Goal: Task Accomplishment & Management: Complete application form

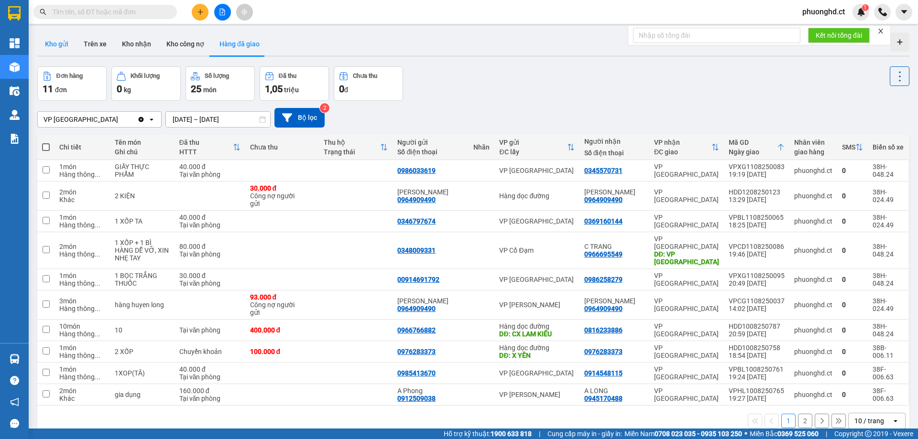
click at [43, 46] on button "Kho gửi" at bounding box center [56, 44] width 39 height 23
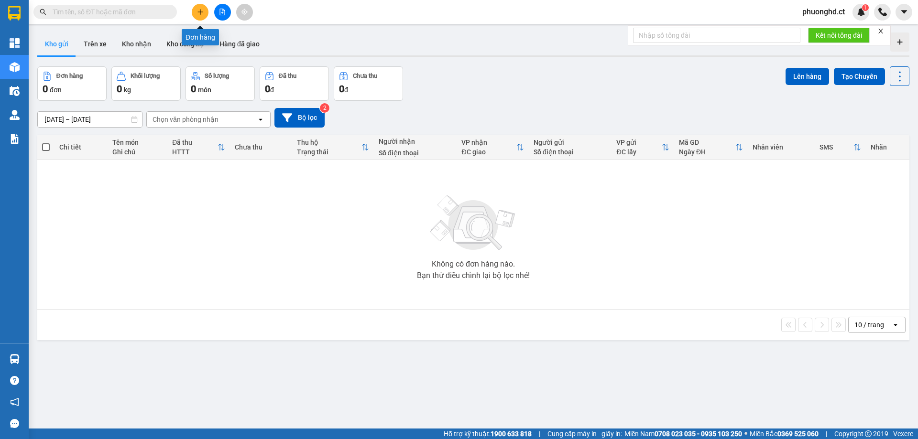
click at [198, 20] on button at bounding box center [200, 12] width 17 height 17
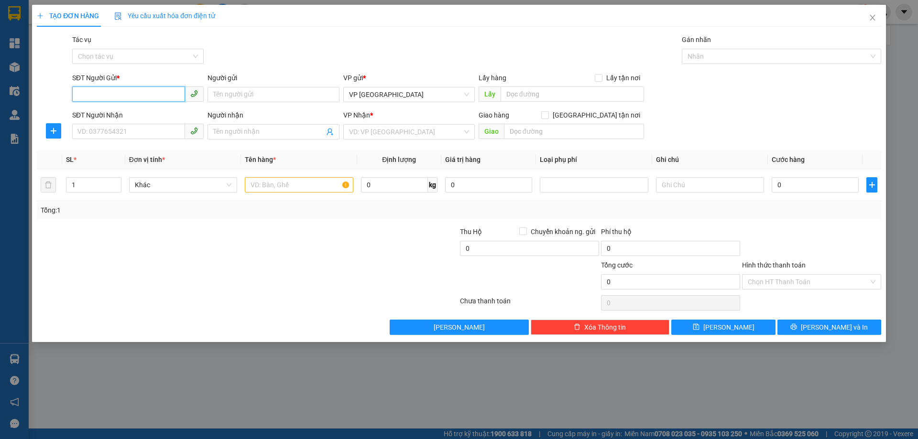
type input "1"
type input "0974400225"
click at [123, 137] on input "SĐT Người Nhận" at bounding box center [128, 131] width 113 height 15
type input "0345455789"
click at [390, 138] on input "search" at bounding box center [405, 132] width 113 height 14
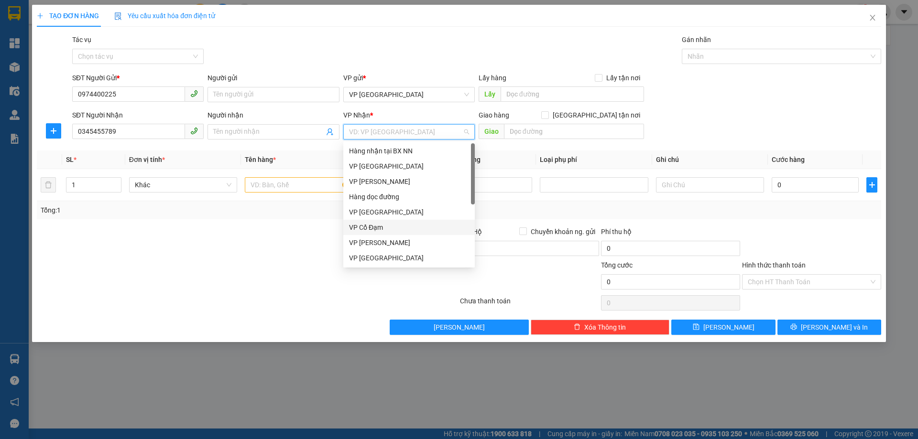
click at [380, 226] on div "VP Cổ Đạm" at bounding box center [409, 227] width 120 height 11
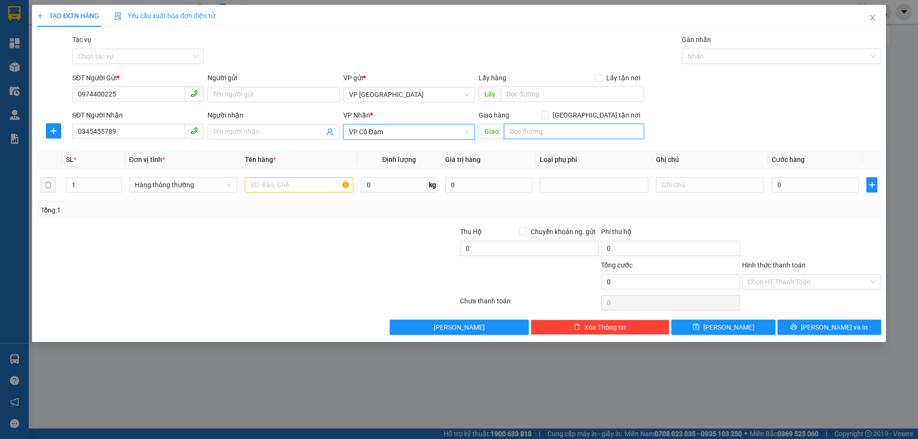
click at [609, 132] on input "text" at bounding box center [574, 131] width 140 height 15
type input "v"
type input "VP CƯƠNG GIÁN"
click at [280, 186] on input "text" at bounding box center [299, 184] width 108 height 15
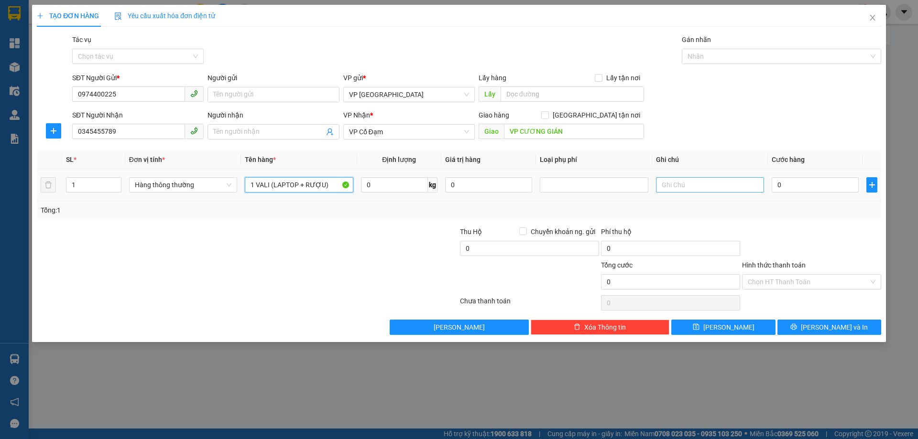
type input "1 VALI (LAPTOP + RƯỢU)"
click at [658, 192] on input "text" at bounding box center [710, 184] width 108 height 15
type input "DỄ VỠ"
click at [797, 188] on input "0" at bounding box center [815, 184] width 87 height 15
type input "10"
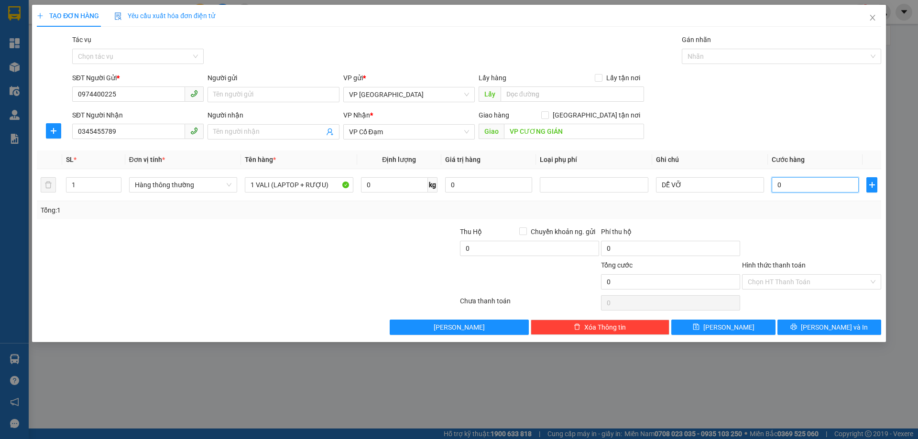
type input "10"
type input "100"
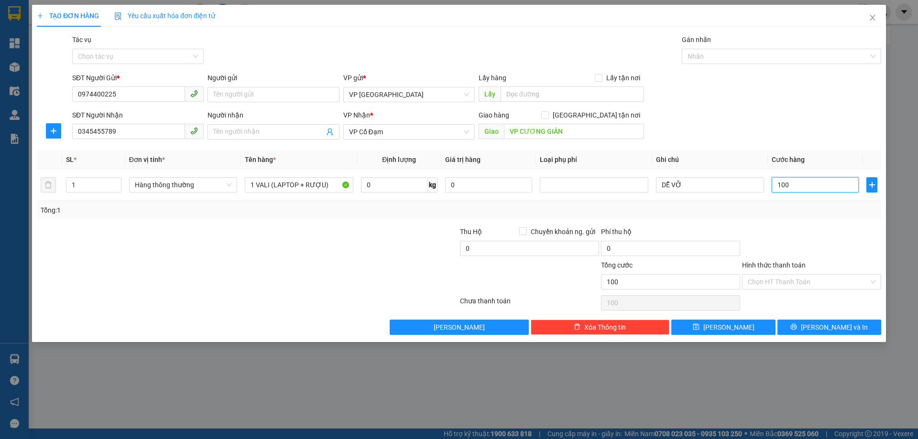
type input "1.000"
type input "110"
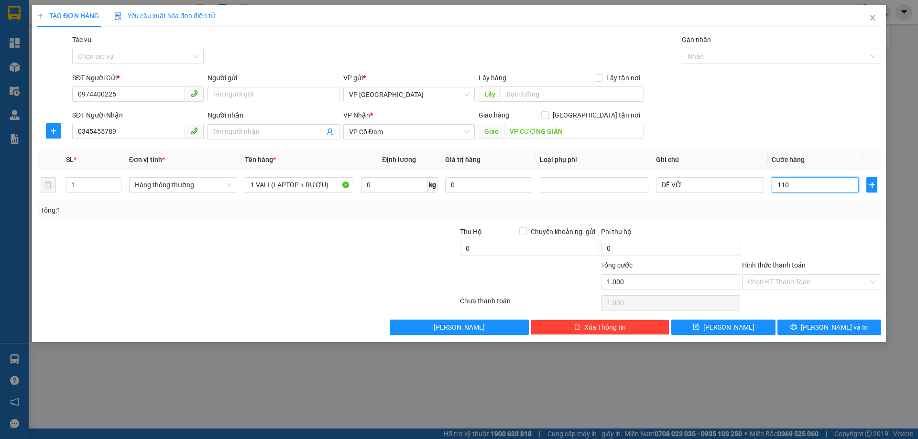
type input "110"
click at [804, 227] on div at bounding box center [811, 243] width 141 height 33
type input "10.000"
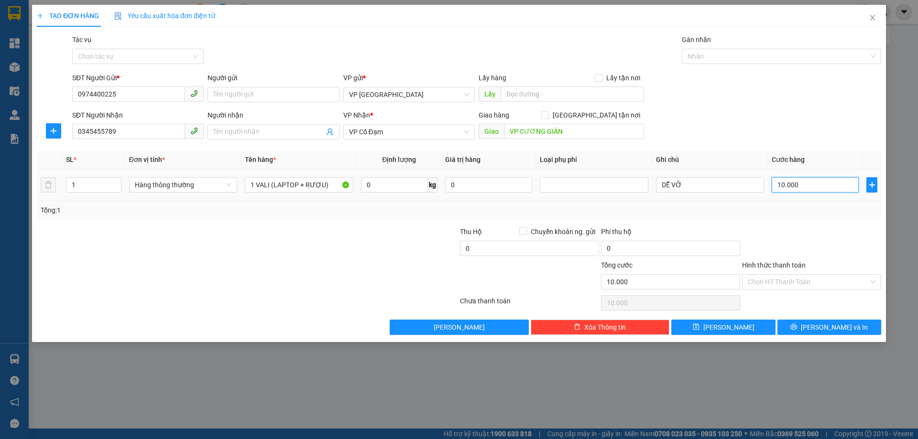
click at [791, 185] on input "10.000" at bounding box center [815, 184] width 87 height 15
click at [782, 184] on input "10.000" at bounding box center [815, 184] width 87 height 15
type input "100.000"
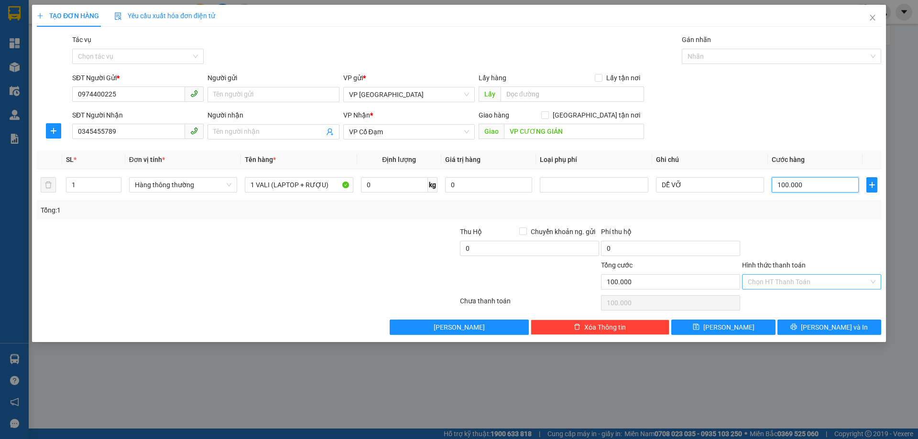
type input "100.000"
click at [788, 281] on input "Hình thức thanh toán" at bounding box center [808, 282] width 121 height 14
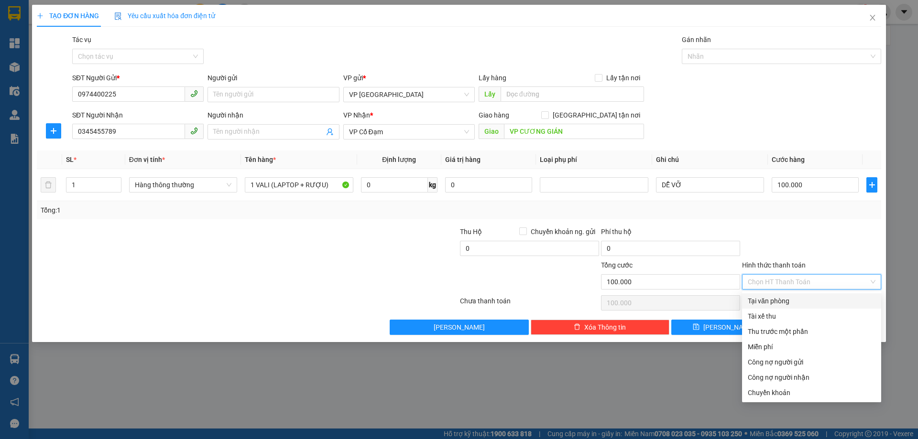
click at [804, 307] on div "Tại văn phòng" at bounding box center [811, 301] width 139 height 15
type input "0"
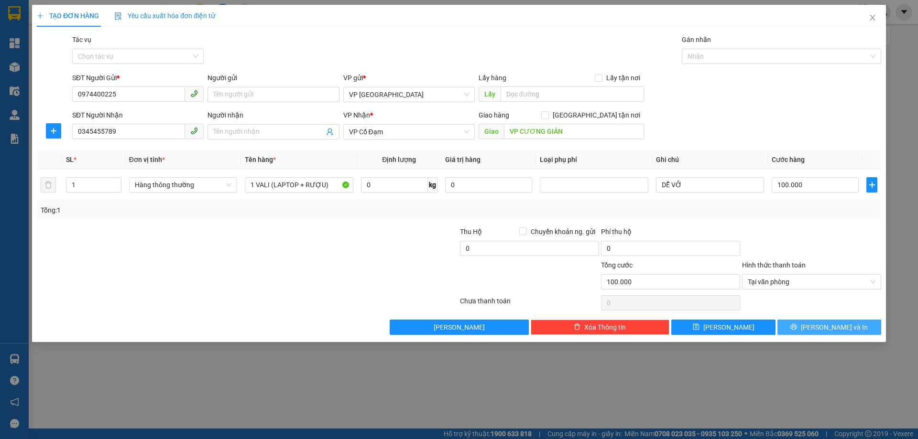
click at [838, 330] on span "[PERSON_NAME] và In" at bounding box center [834, 327] width 67 height 11
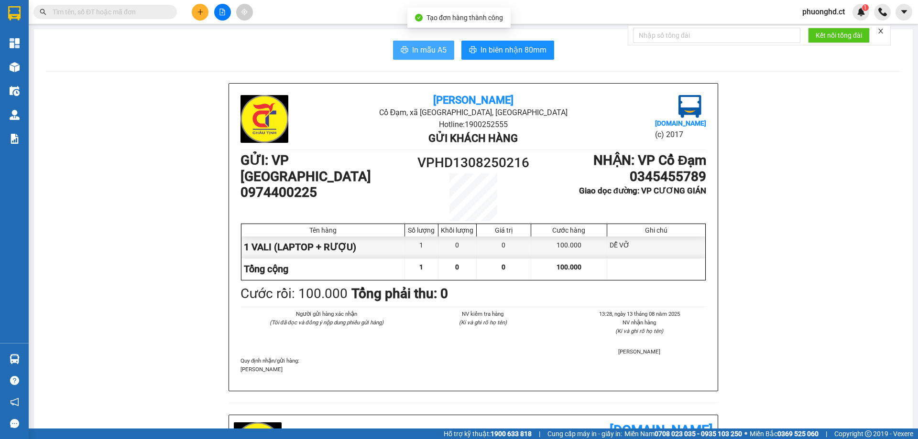
click at [425, 57] on button "In mẫu A5" at bounding box center [423, 50] width 61 height 19
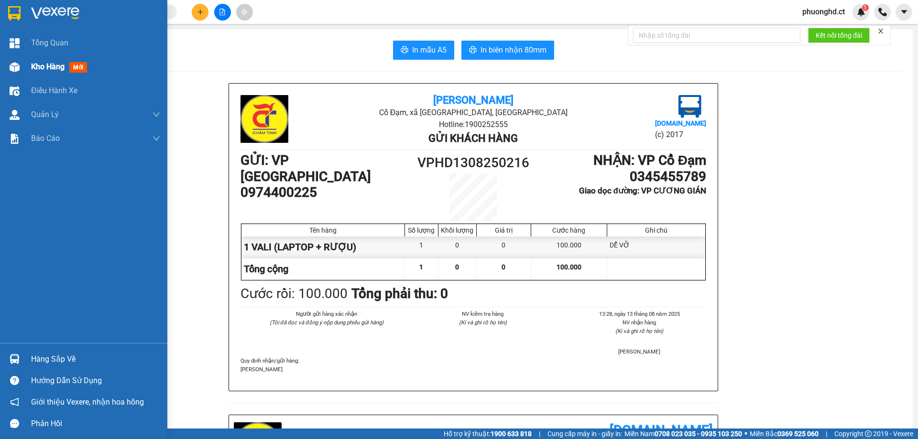
click at [56, 66] on span "Kho hàng" at bounding box center [47, 66] width 33 height 9
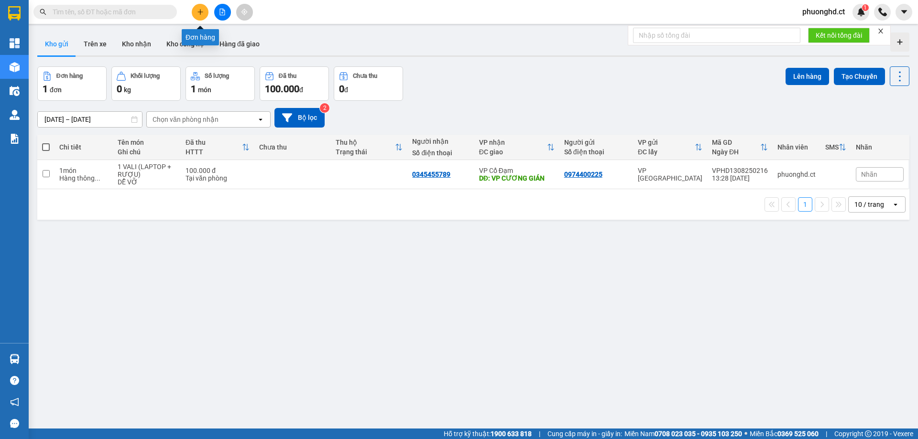
click at [194, 14] on button at bounding box center [200, 12] width 17 height 17
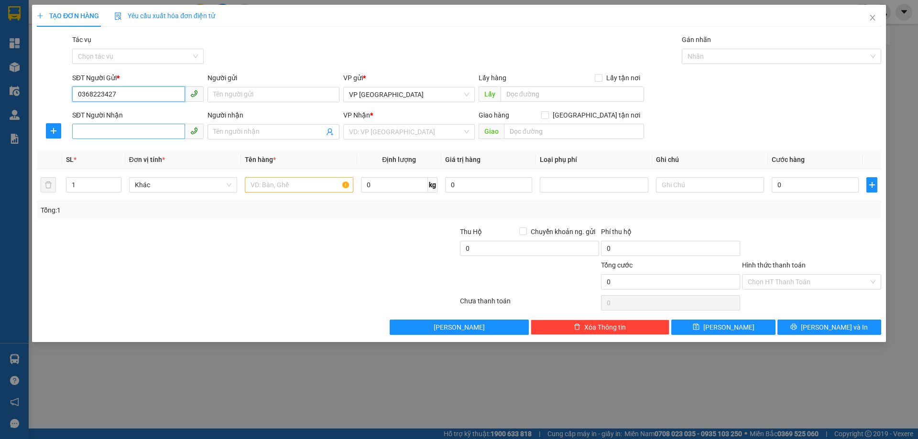
type input "0368223427"
click at [142, 127] on input "SĐT Người Nhận" at bounding box center [128, 131] width 113 height 15
type input "0362481123"
click at [391, 127] on input "search" at bounding box center [405, 132] width 113 height 14
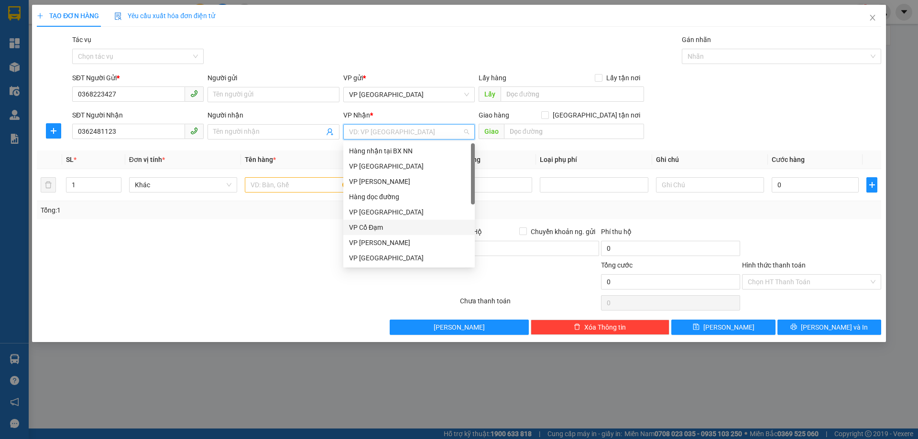
click at [386, 228] on div "VP Cổ Đạm" at bounding box center [409, 227] width 120 height 11
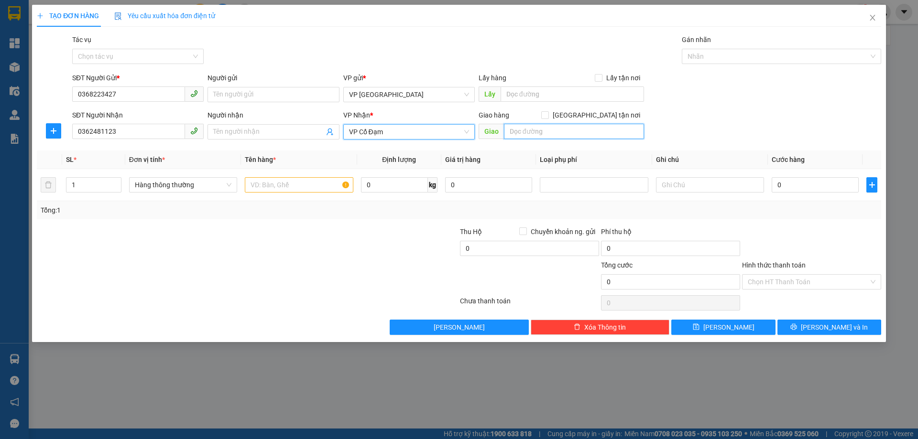
click at [555, 126] on input "text" at bounding box center [574, 131] width 140 height 15
type input "VP BÌNH LỘC"
click at [314, 178] on input "text" at bounding box center [299, 184] width 108 height 15
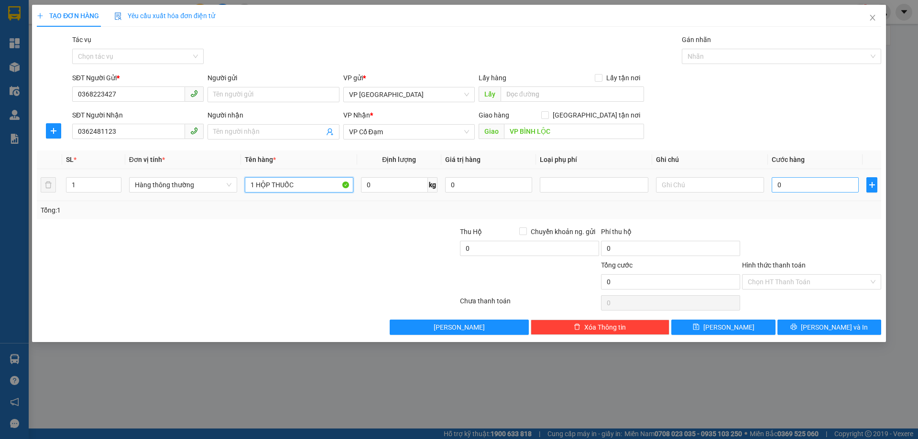
type input "1 HỘP THUỐC"
click at [825, 186] on input "0" at bounding box center [815, 184] width 87 height 15
type input "30"
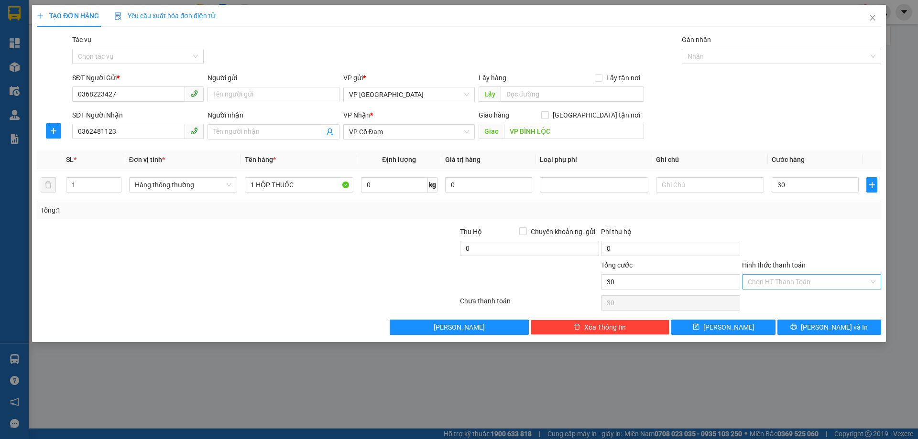
click at [761, 284] on input "Hình thức thanh toán" at bounding box center [808, 282] width 121 height 14
type input "30.000"
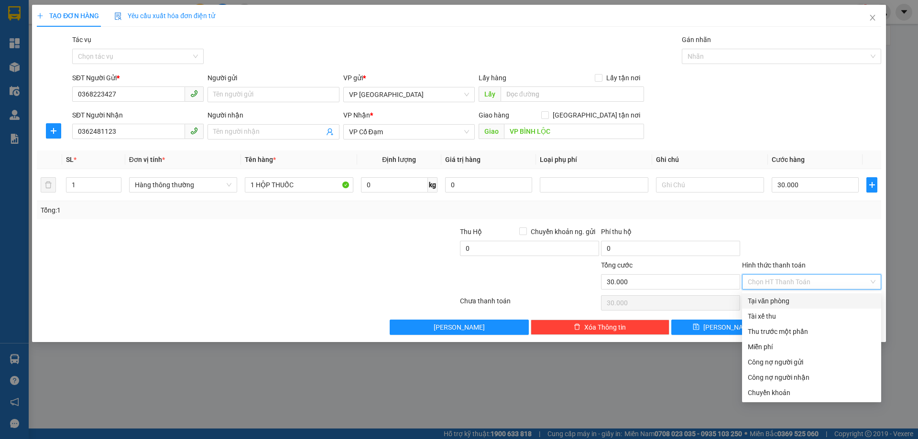
click at [767, 305] on div "Tại văn phòng" at bounding box center [812, 301] width 128 height 11
type input "0"
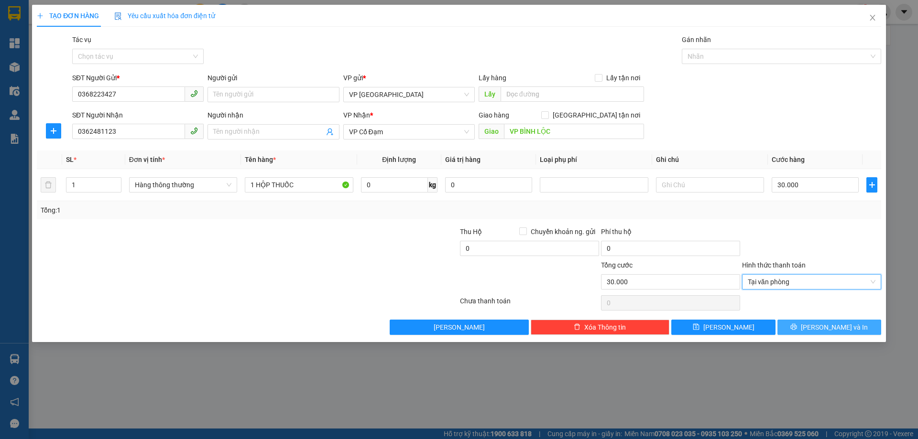
click at [848, 325] on span "[PERSON_NAME] và In" at bounding box center [834, 327] width 67 height 11
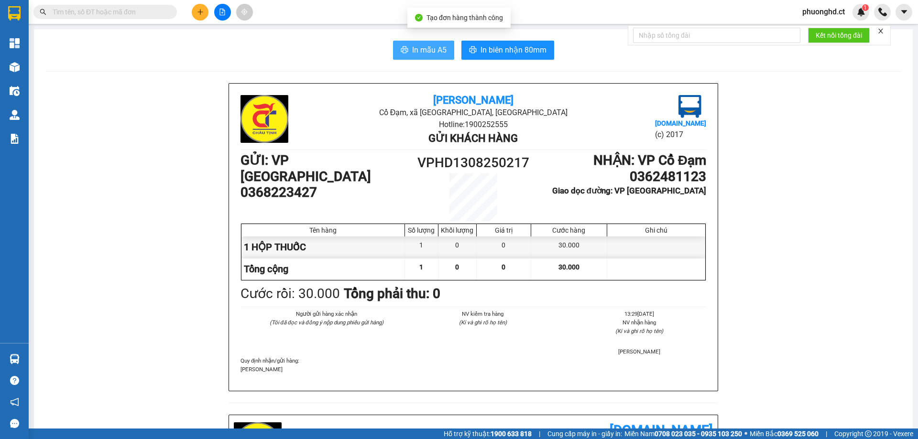
click at [421, 55] on span "In mẫu A5" at bounding box center [429, 50] width 34 height 12
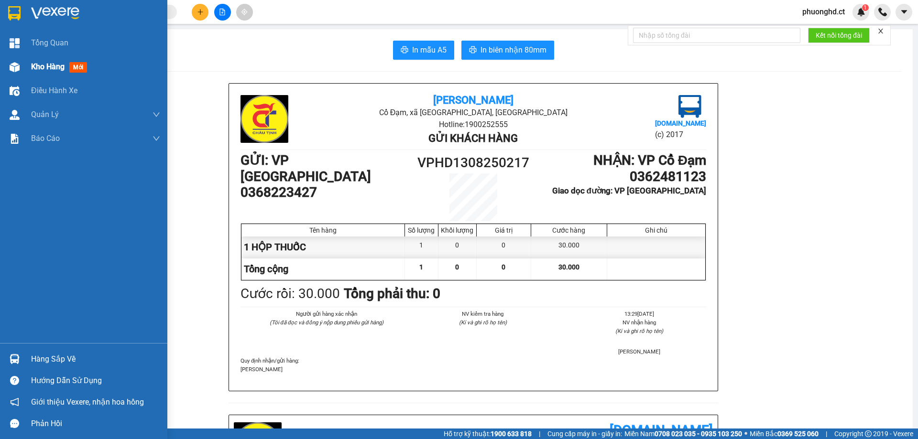
click at [21, 64] on div at bounding box center [14, 67] width 17 height 17
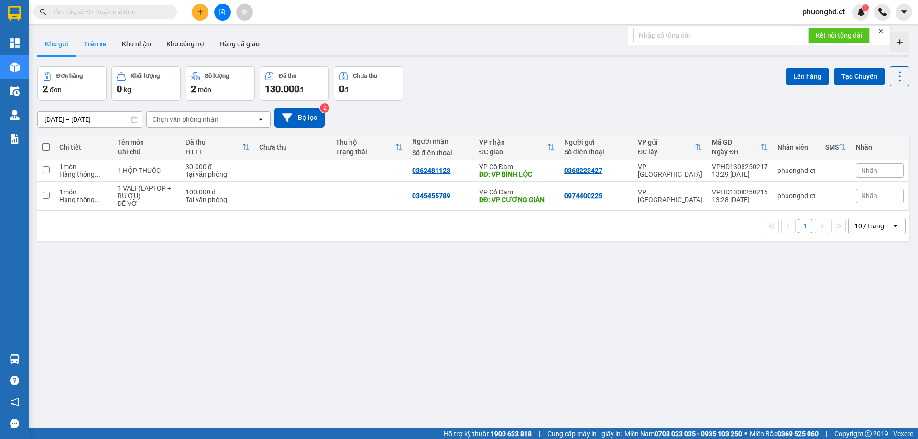
click at [105, 46] on button "Trên xe" at bounding box center [95, 44] width 38 height 23
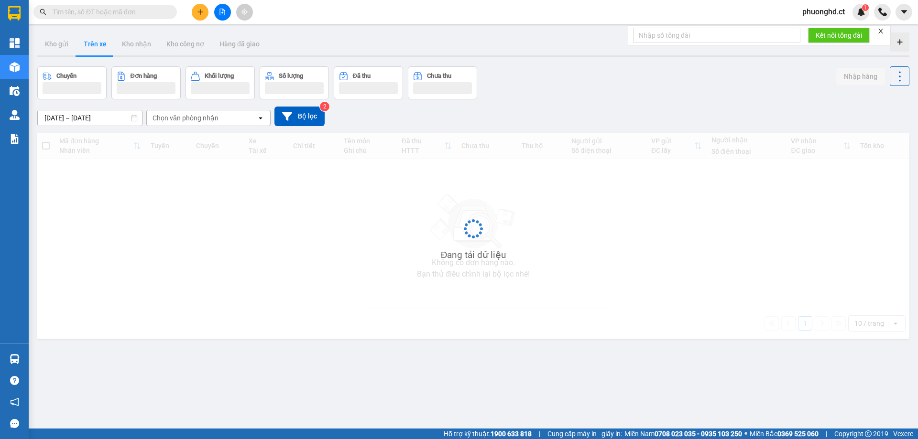
click at [182, 113] on div "Chọn văn phòng nhận" at bounding box center [186, 118] width 66 height 10
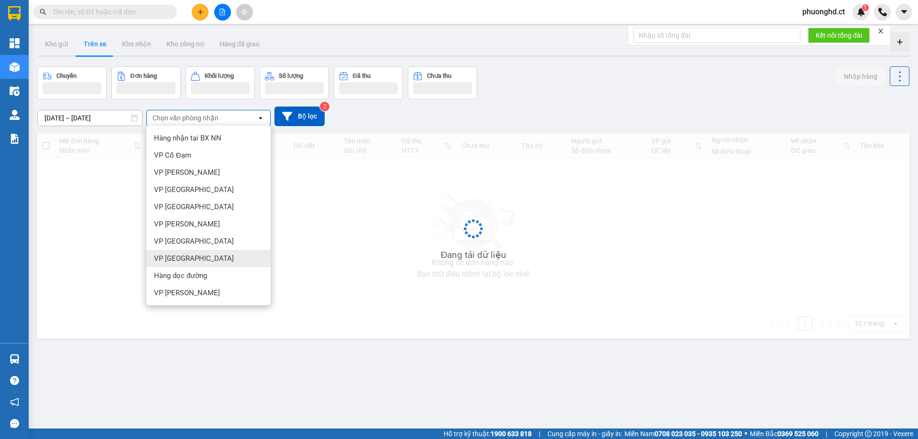
click at [178, 258] on span "VP [GEOGRAPHIC_DATA]" at bounding box center [194, 259] width 80 height 10
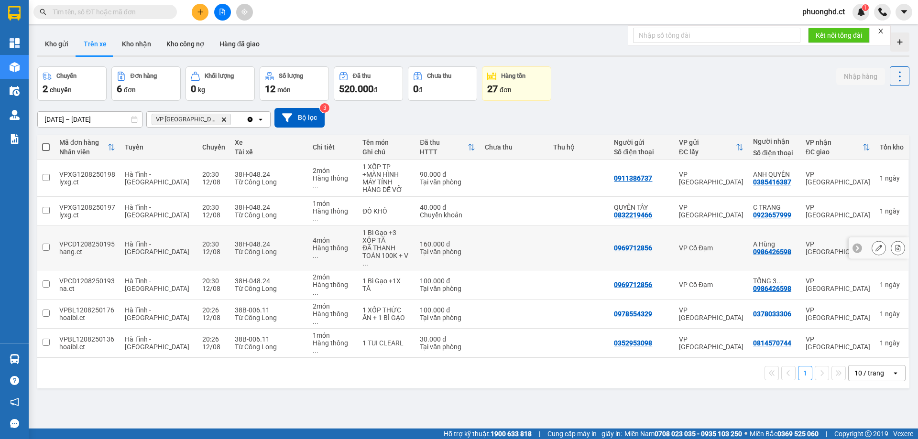
click at [313, 237] on div "4 món" at bounding box center [333, 241] width 40 height 8
checkbox input "true"
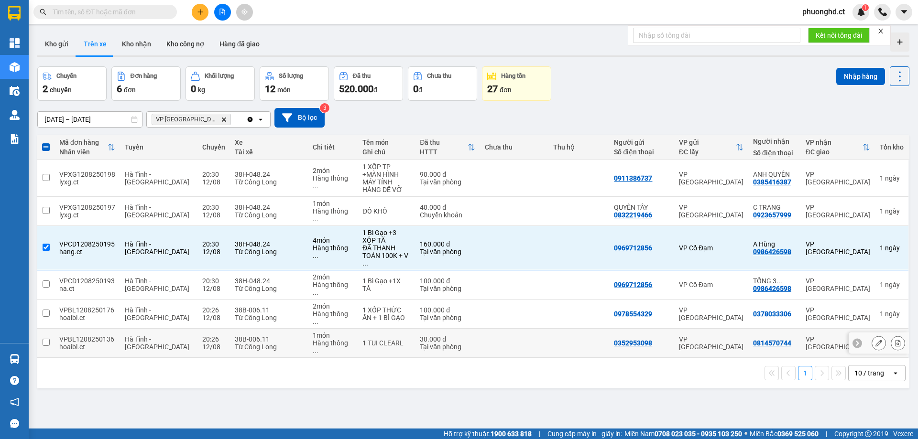
click at [480, 329] on td at bounding box center [514, 343] width 68 height 29
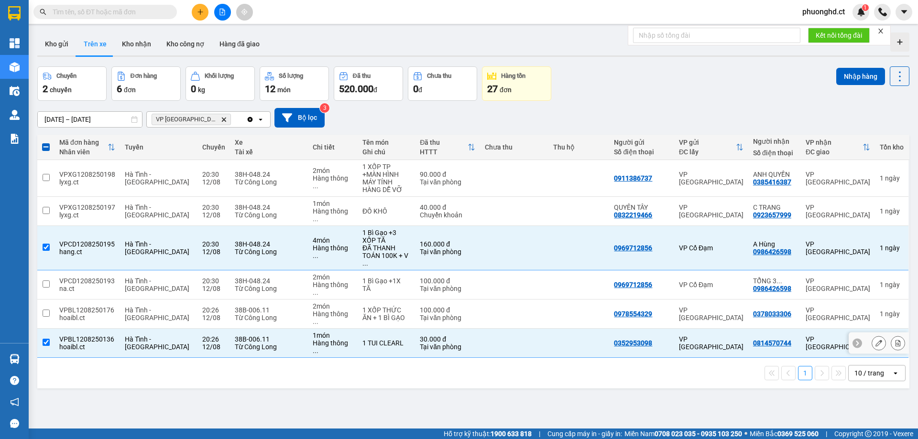
checkbox input "true"
click at [790, 310] on div "0378033306" at bounding box center [774, 314] width 43 height 8
checkbox input "true"
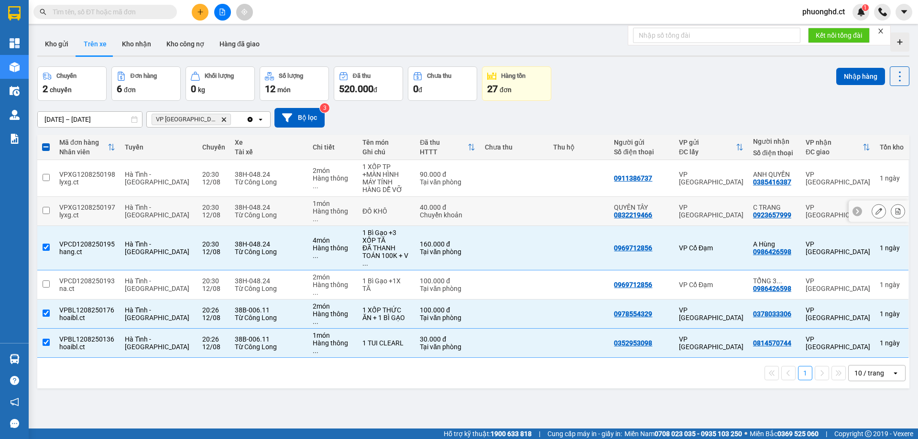
click at [686, 204] on div "VP [GEOGRAPHIC_DATA]" at bounding box center [711, 211] width 65 height 15
checkbox input "true"
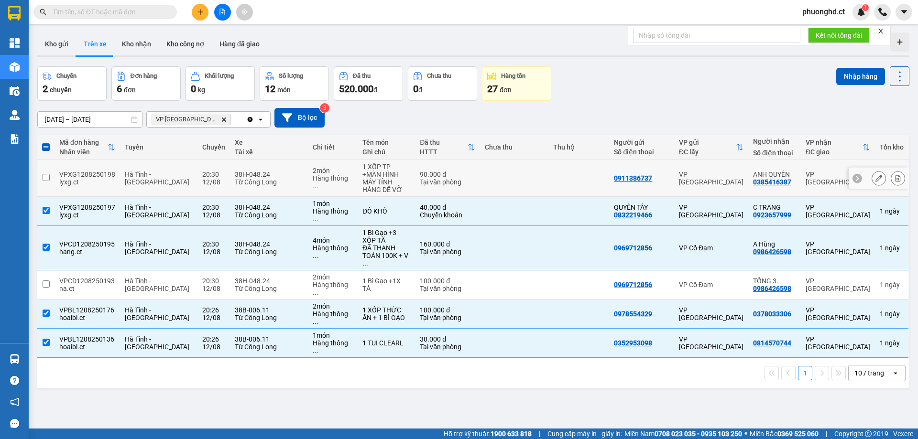
click at [494, 170] on td at bounding box center [514, 178] width 68 height 37
checkbox input "true"
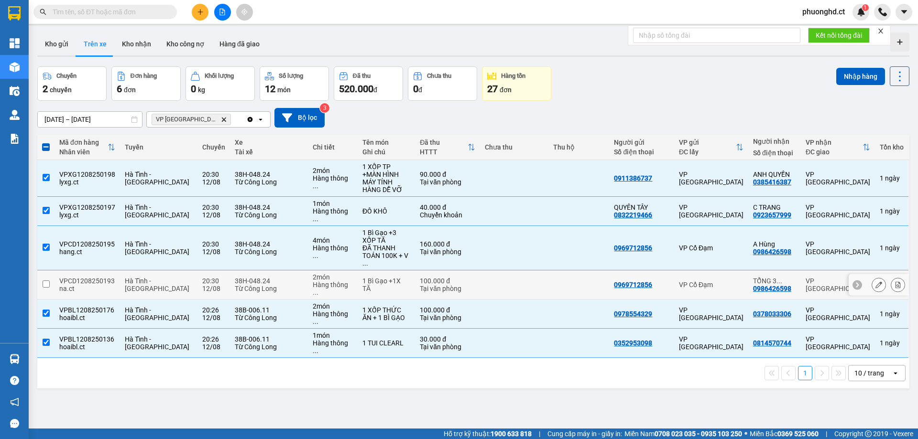
click at [806, 277] on div "VP [GEOGRAPHIC_DATA]" at bounding box center [838, 284] width 65 height 15
checkbox input "true"
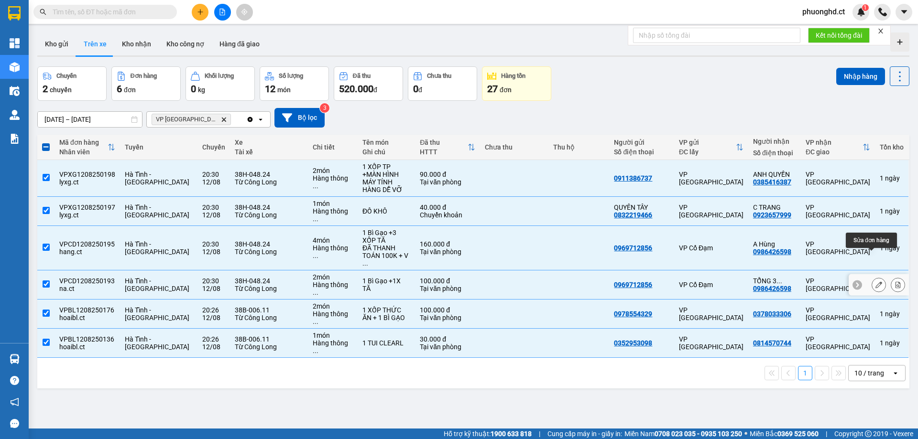
click at [872, 277] on button at bounding box center [878, 285] width 13 height 17
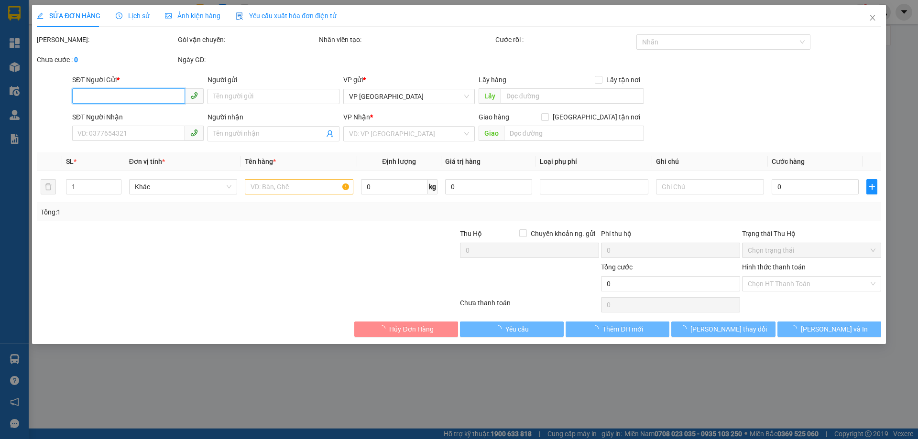
type input "0969712856"
type input "0986426598"
type input "TỔNG 3 XỐP+1 BÌ ĐÃ THU 100 .HĐ THU THÊM 60K"
type input "100.000"
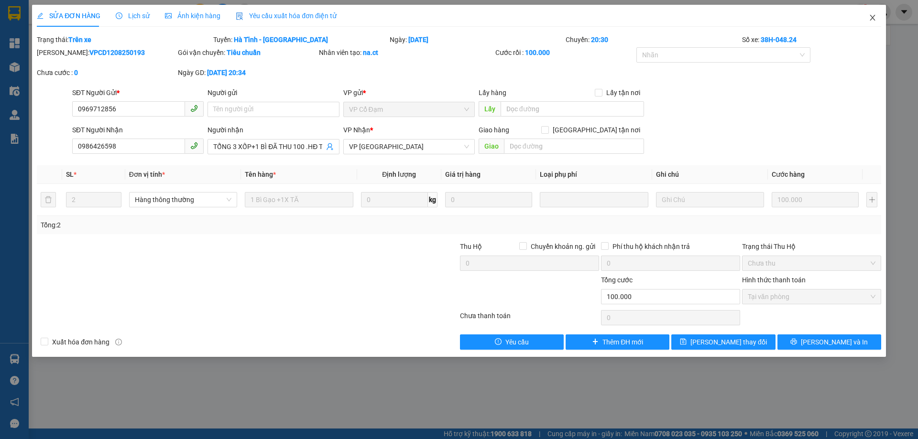
click at [875, 17] on icon "close" at bounding box center [873, 18] width 8 height 8
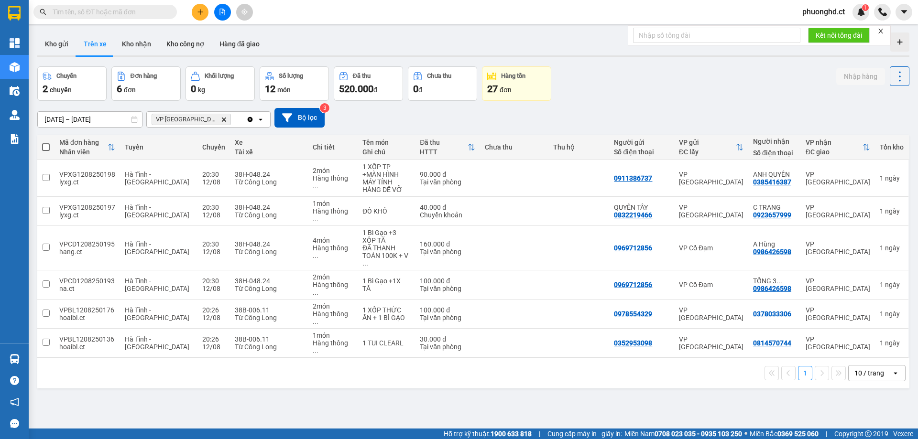
click at [48, 142] on label at bounding box center [46, 147] width 8 height 10
click at [46, 142] on input "checkbox" at bounding box center [46, 142] width 0 height 0
checkbox input "true"
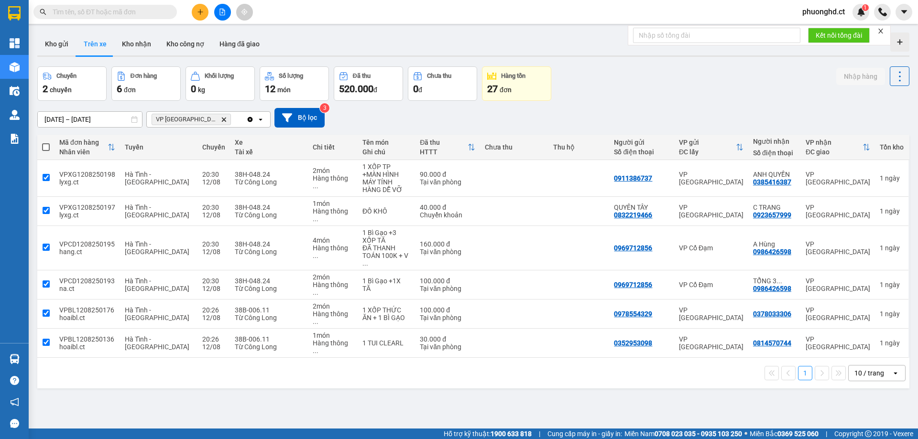
checkbox input "true"
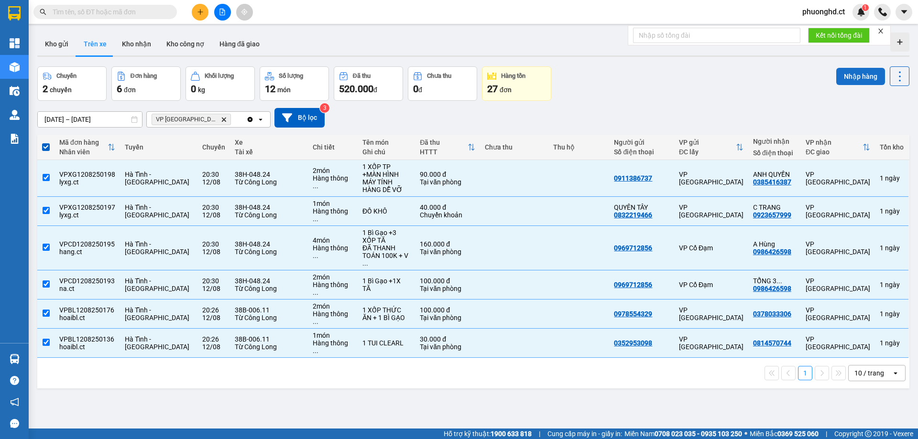
click at [855, 79] on button "Nhập hàng" at bounding box center [860, 76] width 49 height 17
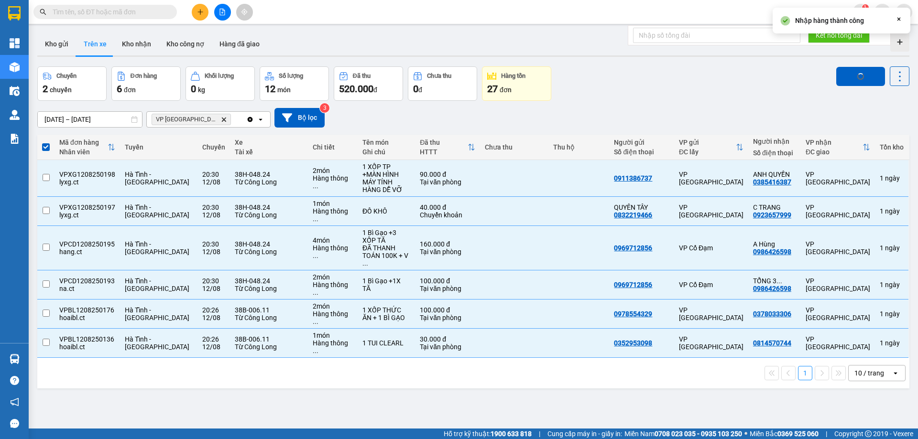
checkbox input "false"
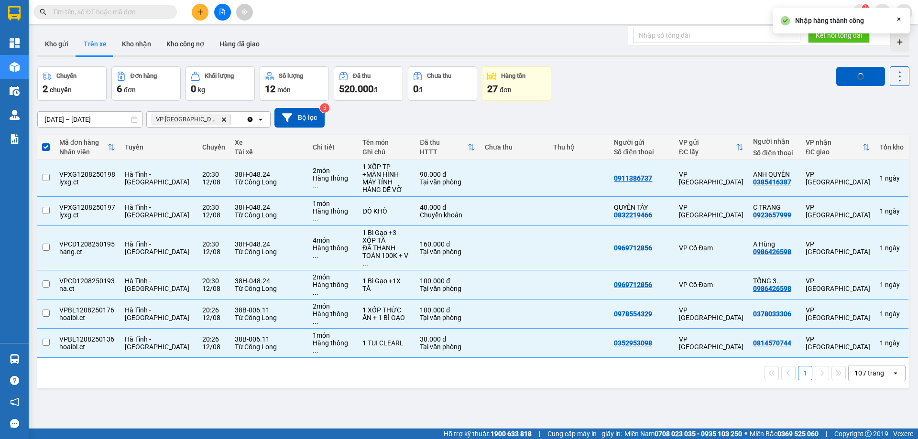
checkbox input "false"
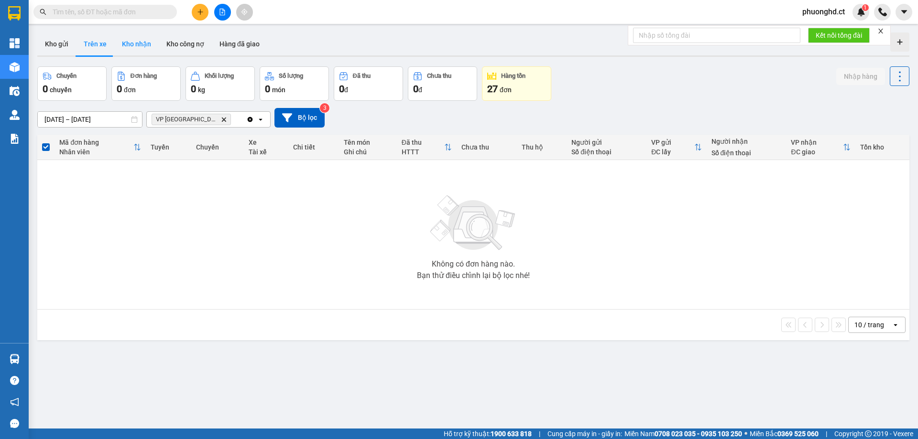
click at [138, 55] on button "Kho nhận" at bounding box center [136, 44] width 44 height 23
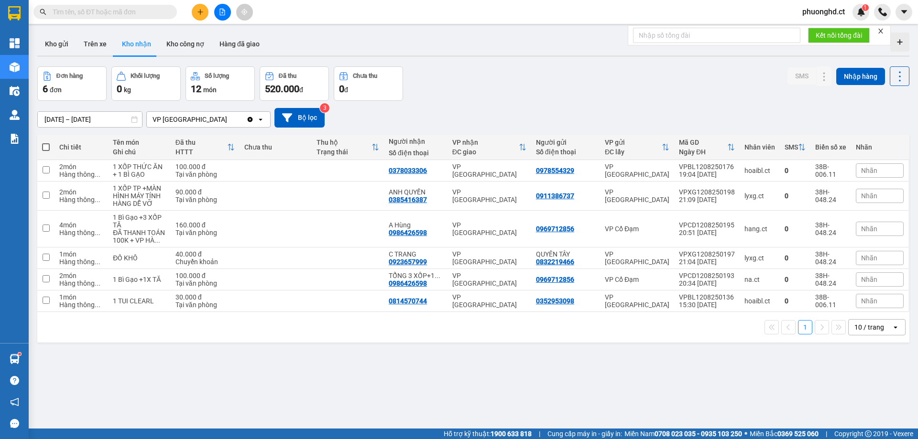
click at [883, 29] on icon "close" at bounding box center [880, 31] width 5 height 5
click at [203, 12] on icon "plus" at bounding box center [200, 12] width 7 height 7
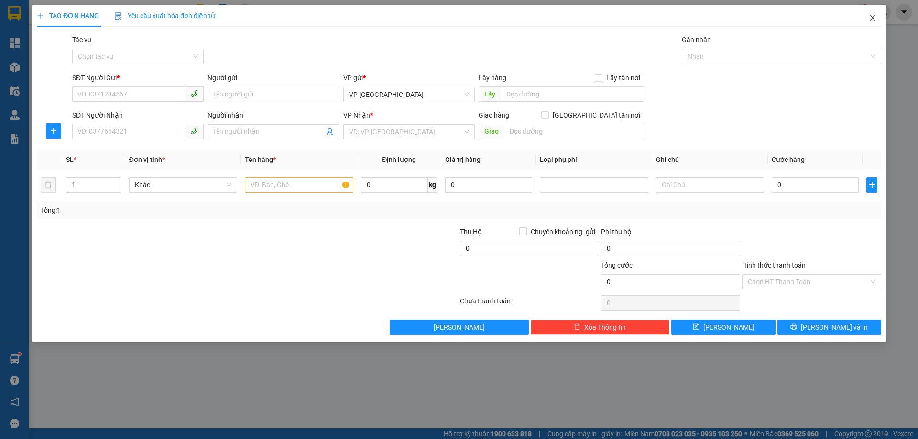
click at [879, 21] on span "Close" at bounding box center [872, 18] width 27 height 27
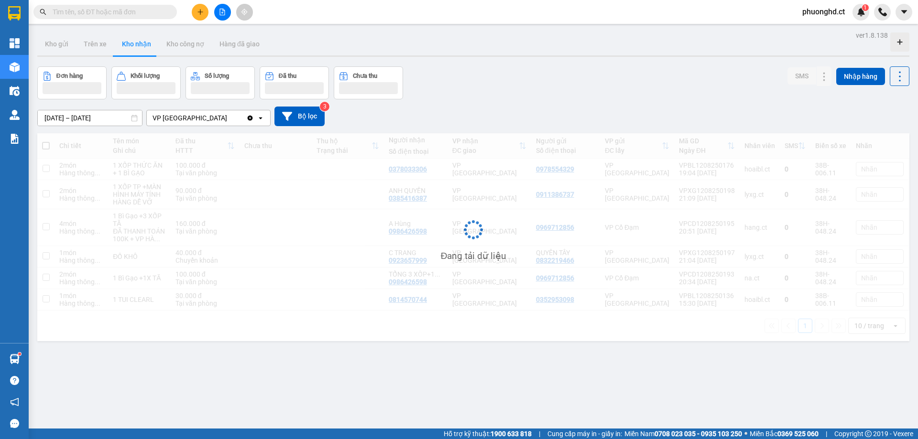
drag, startPoint x: 103, startPoint y: 20, endPoint x: 103, endPoint y: 14, distance: 5.7
click at [103, 19] on div "Kết quả tìm kiếm ( 0 ) Bộ lọc No Data" at bounding box center [93, 12] width 186 height 17
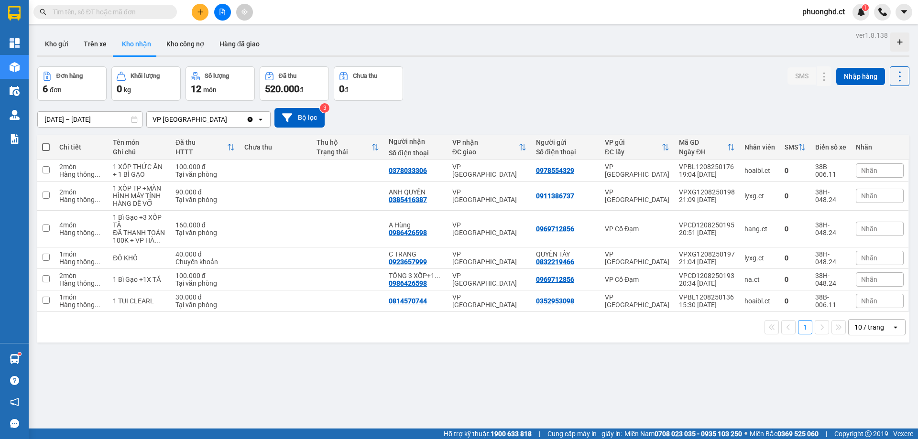
click at [103, 13] on input "text" at bounding box center [109, 12] width 113 height 11
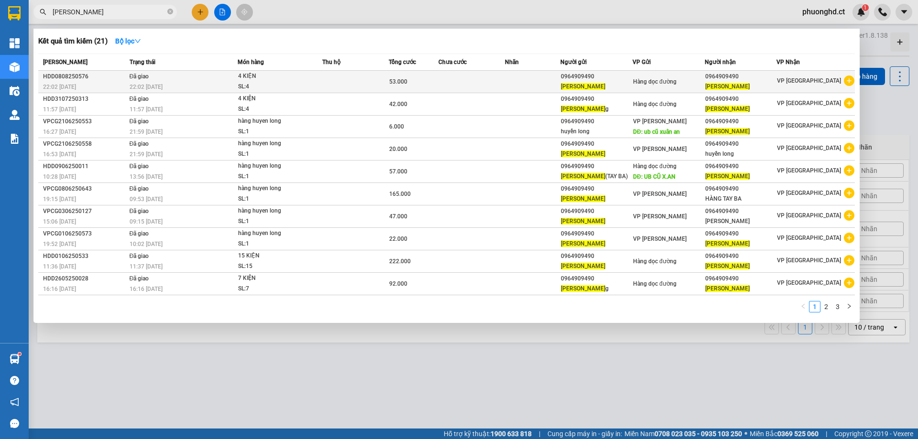
type input "[PERSON_NAME]"
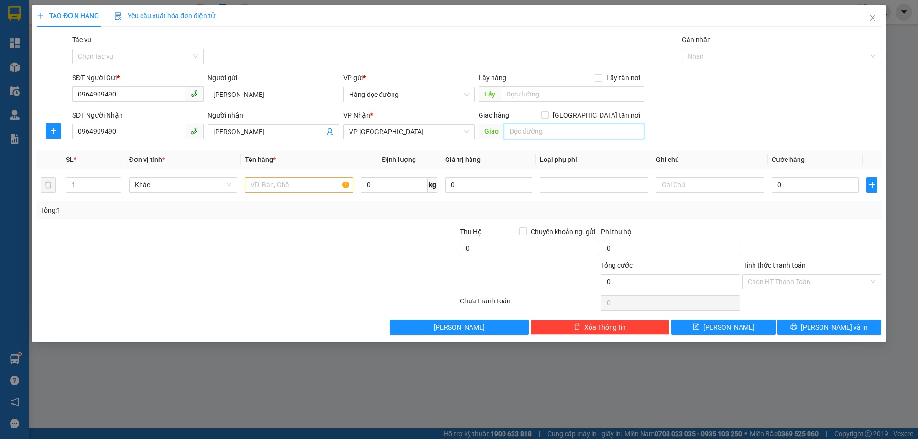
click at [598, 125] on input "text" at bounding box center [574, 131] width 140 height 15
click at [144, 55] on input "Tác vụ" at bounding box center [134, 56] width 113 height 14
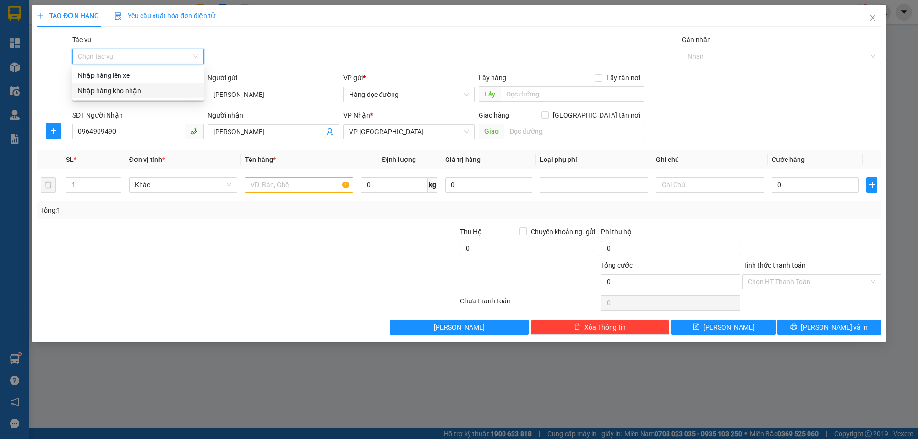
click at [104, 89] on div "Nhập hàng kho nhận" at bounding box center [138, 91] width 120 height 11
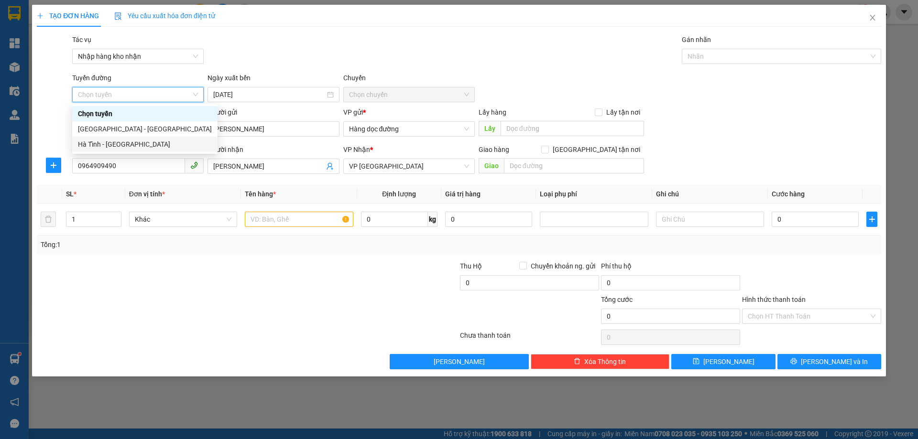
drag, startPoint x: 144, startPoint y: 144, endPoint x: 149, endPoint y: 149, distance: 7.4
click at [149, 149] on div "Hà Tĩnh - [GEOGRAPHIC_DATA]" at bounding box center [145, 144] width 134 height 11
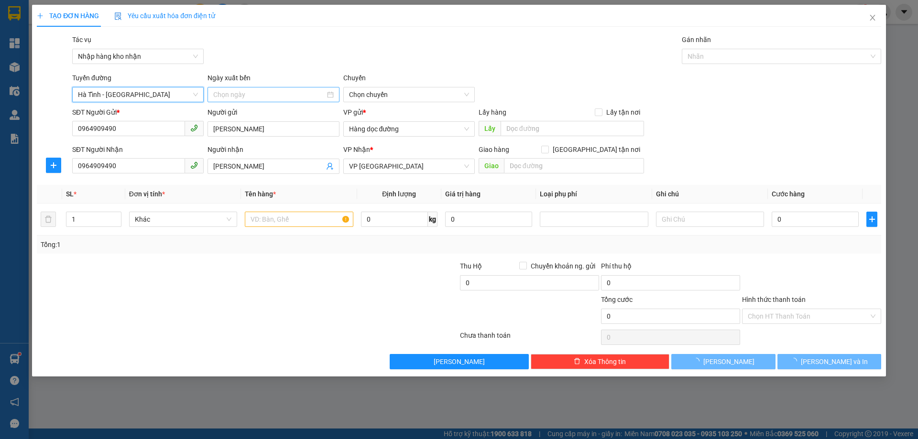
click at [294, 96] on input at bounding box center [268, 94] width 111 height 11
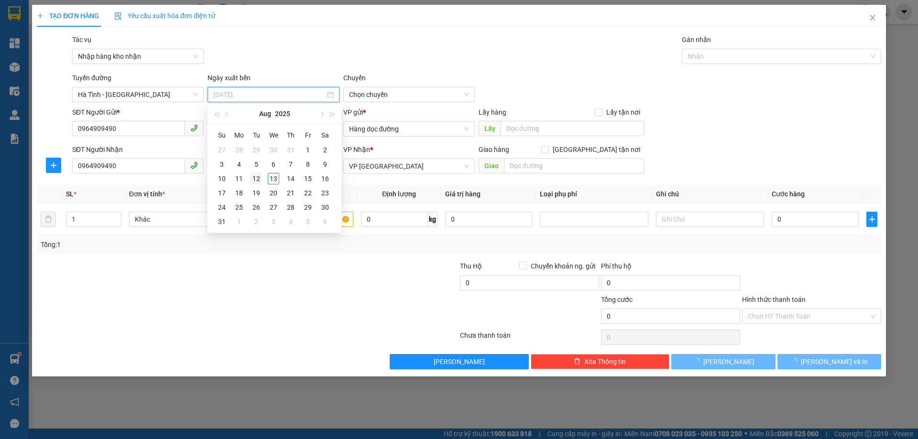
type input "[DATE]"
click at [262, 172] on tbody "27 28 29 30 31 1 2 3 4 5 6 7 8 9 10 11 12 13 14 15 16 17 18 19 20 21 22 23 24 2…" at bounding box center [273, 186] width 120 height 86
click at [261, 173] on td "12" at bounding box center [256, 179] width 17 height 14
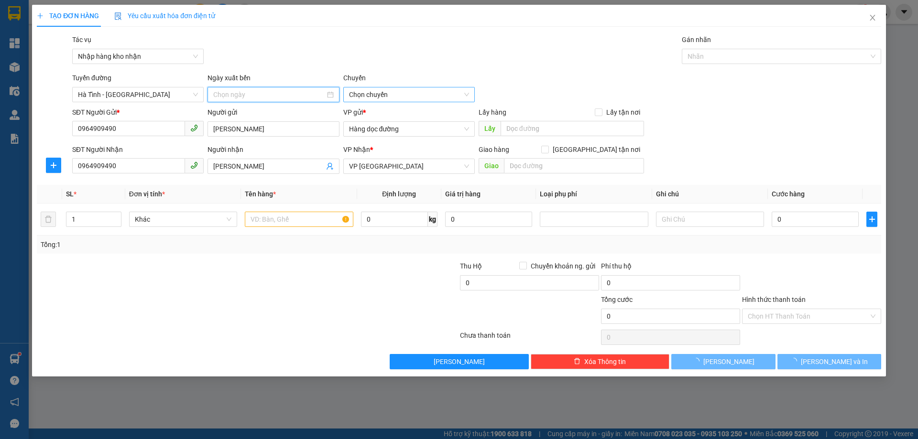
click at [384, 89] on span "Chọn chuyến" at bounding box center [409, 94] width 120 height 14
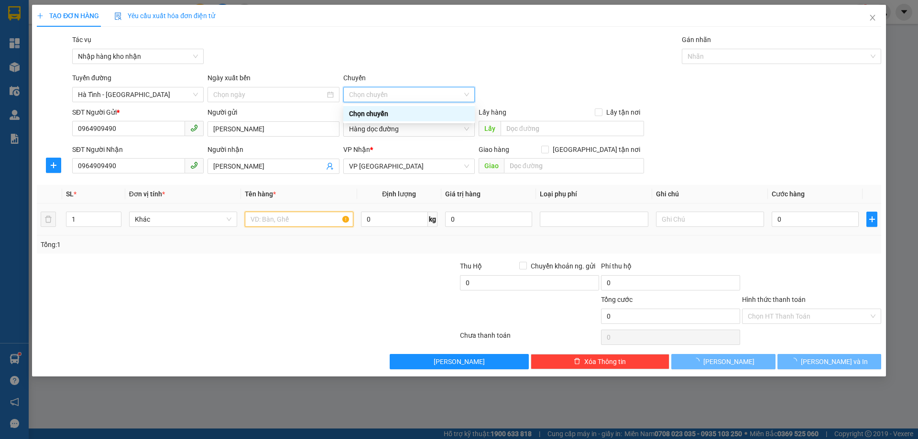
click at [274, 218] on input "text" at bounding box center [299, 219] width 108 height 15
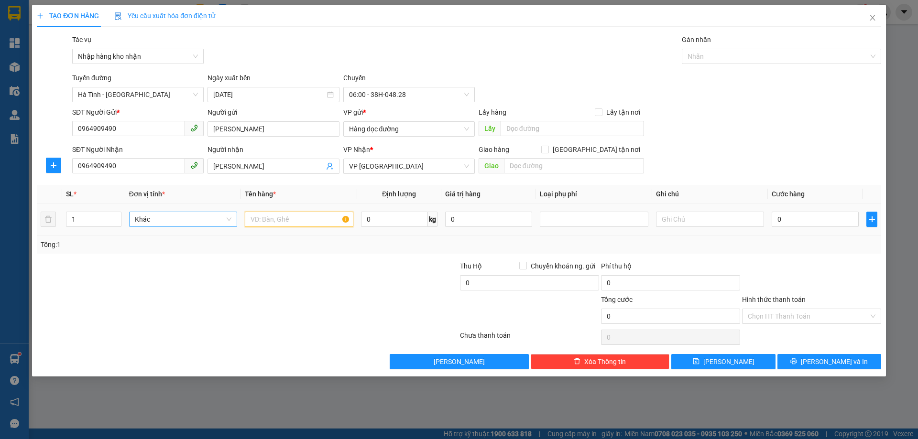
type input "[DATE]"
drag, startPoint x: 106, startPoint y: 218, endPoint x: 30, endPoint y: 240, distance: 79.5
click at [30, 240] on div "TẠO ĐƠN HÀNG Yêu cầu xuất hóa đơn điện tử Transit Pickup Surcharge Ids Transit …" at bounding box center [459, 219] width 918 height 439
type input "3"
click at [296, 224] on input "text" at bounding box center [299, 219] width 108 height 15
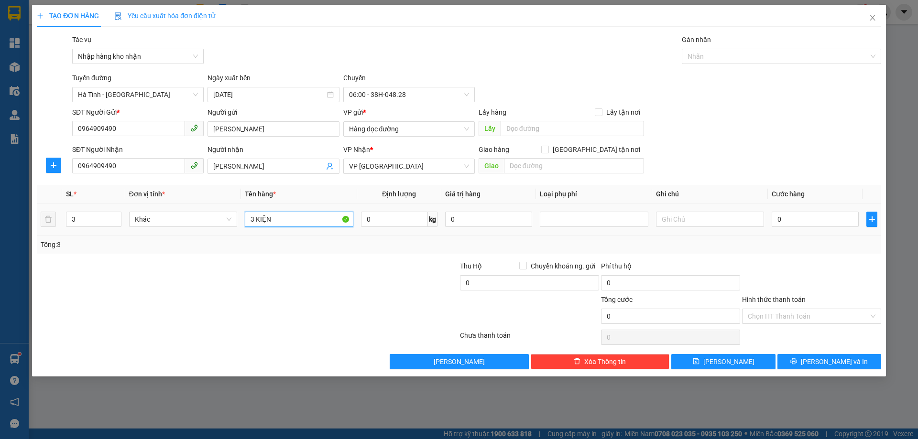
type input "3 KIỆN"
click at [794, 216] on input "0" at bounding box center [815, 219] width 87 height 15
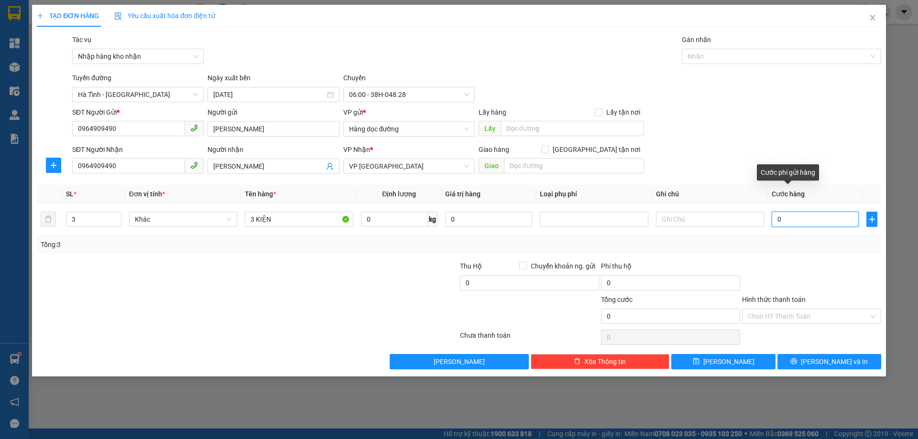
type input "30"
type input "380"
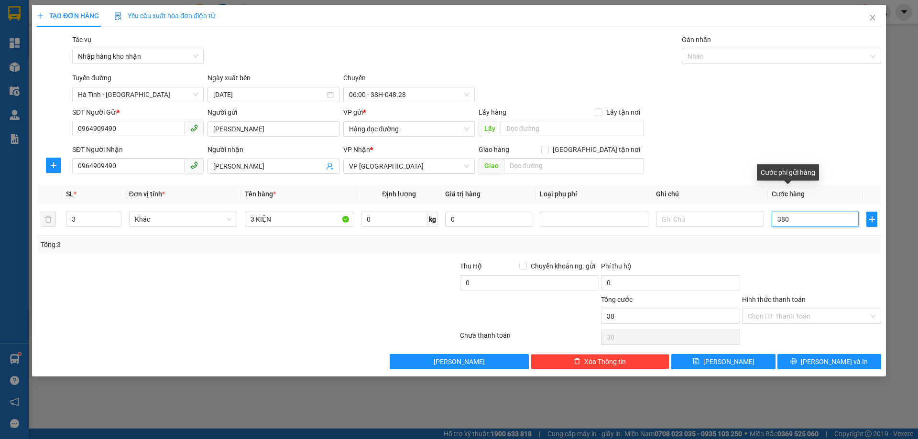
type input "380"
type input "38"
click at [744, 128] on div "SĐT Người Gửi * 0964909490 Người gửi [PERSON_NAME] VP gửi * Hàng dọc đường Lấy …" at bounding box center [476, 123] width 813 height 33
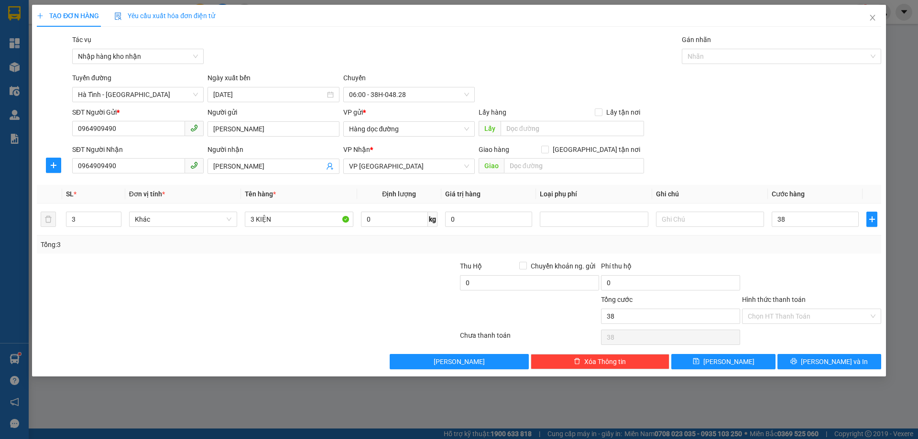
type input "38.000"
click at [307, 94] on input "[DATE]" at bounding box center [268, 94] width 111 height 11
click at [451, 91] on span "06:00 - 38H-048.28" at bounding box center [409, 94] width 120 height 14
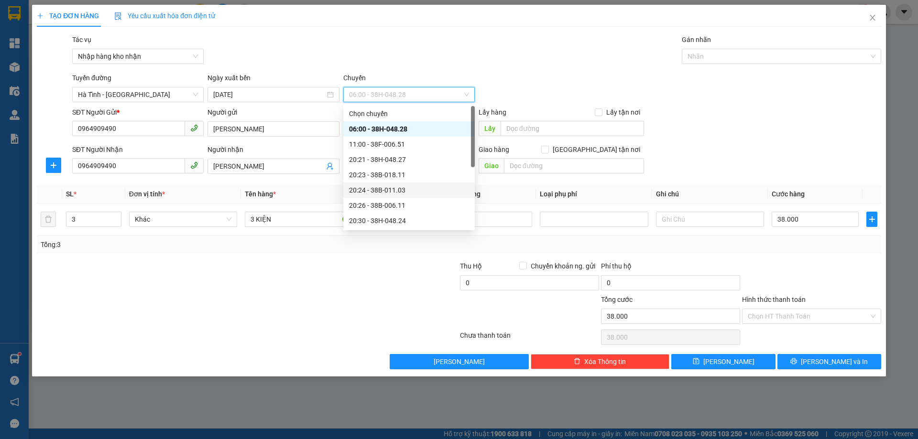
scroll to position [76, 0]
click at [420, 129] on div "20:26 - 38B-006.11" at bounding box center [409, 129] width 120 height 11
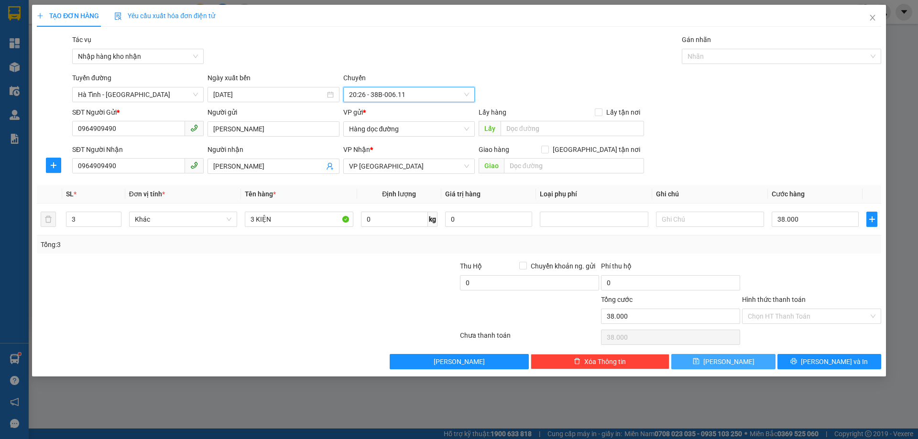
click at [731, 362] on span "[PERSON_NAME]" at bounding box center [728, 362] width 51 height 11
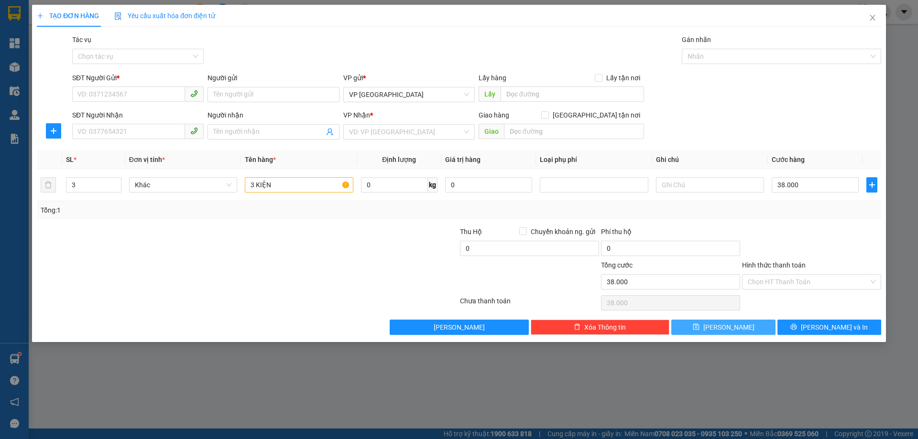
type input "1"
type input "0"
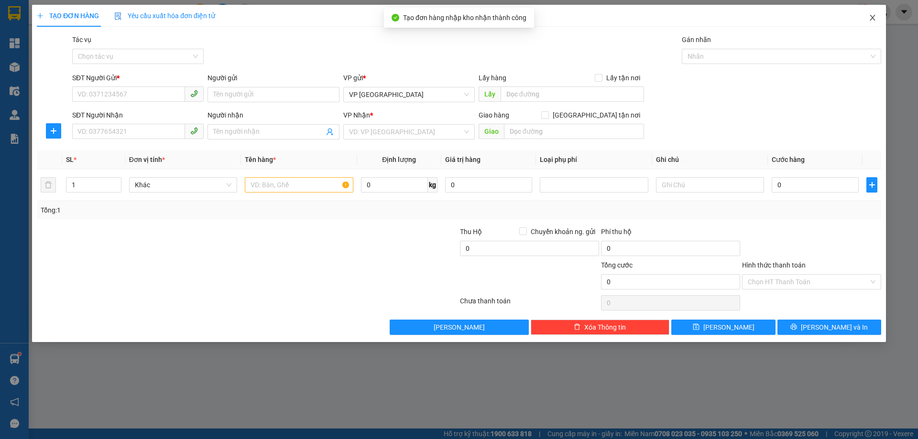
click at [873, 19] on icon "close" at bounding box center [873, 18] width 8 height 8
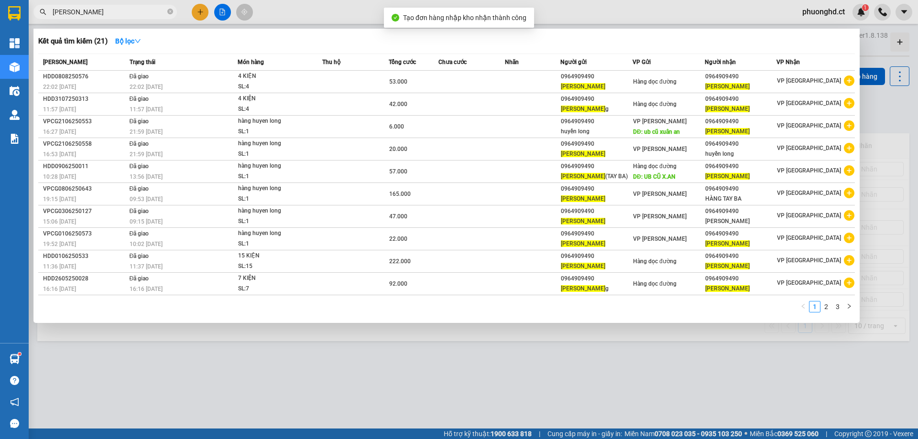
click at [531, 384] on div at bounding box center [459, 219] width 918 height 439
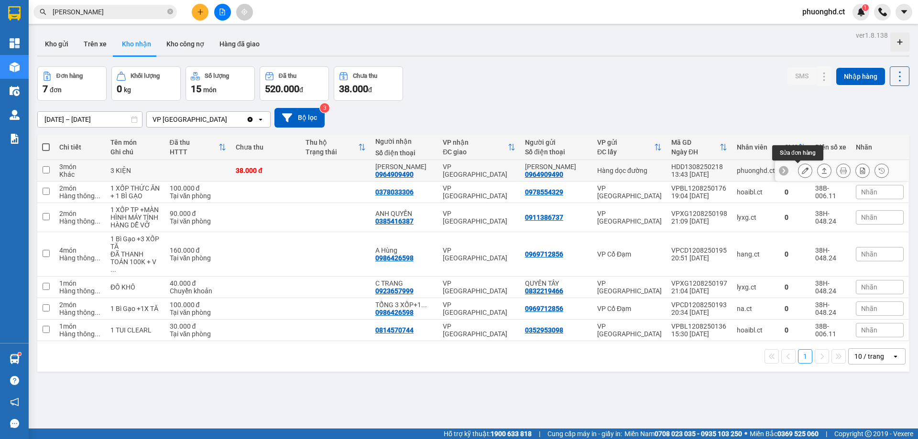
click at [802, 170] on icon at bounding box center [805, 170] width 7 height 7
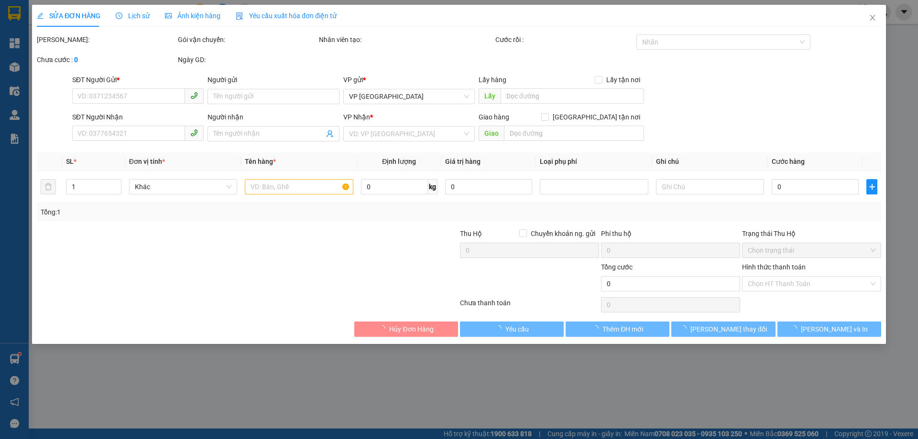
type input "0964909490"
type input "[PERSON_NAME]"
type input "0964909490"
type input "[PERSON_NAME]"
type input "38.000"
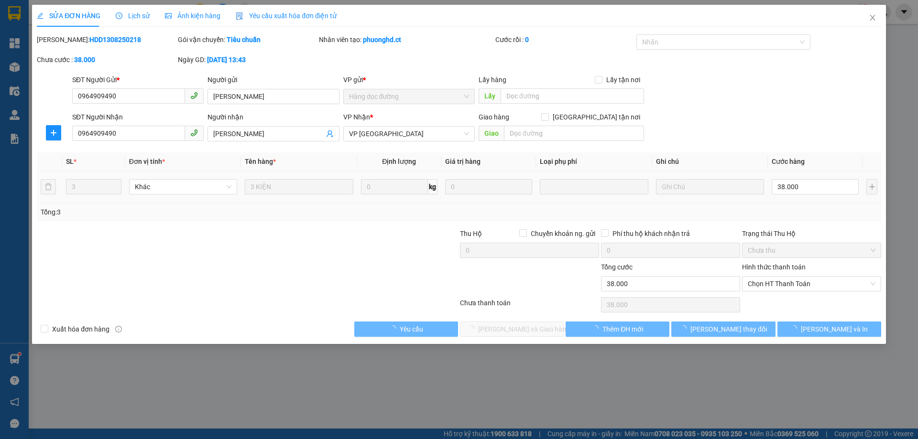
click at [793, 185] on input "38.000" at bounding box center [815, 186] width 87 height 15
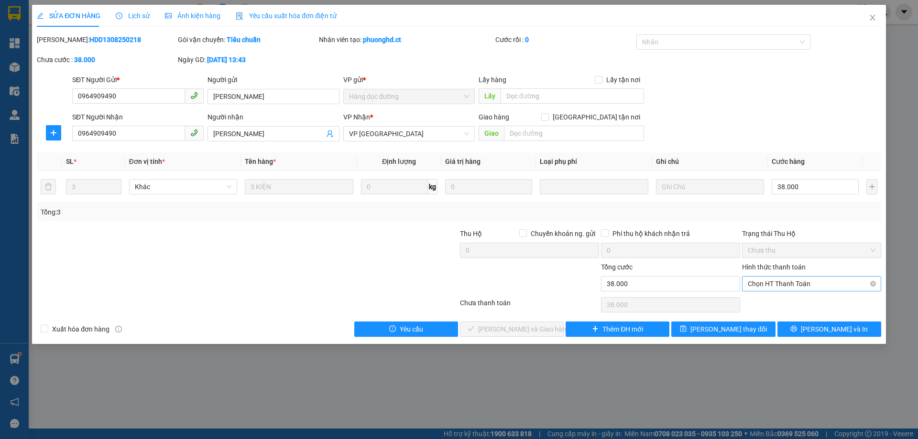
click at [788, 283] on span "Chọn HT Thanh Toán" at bounding box center [812, 284] width 128 height 14
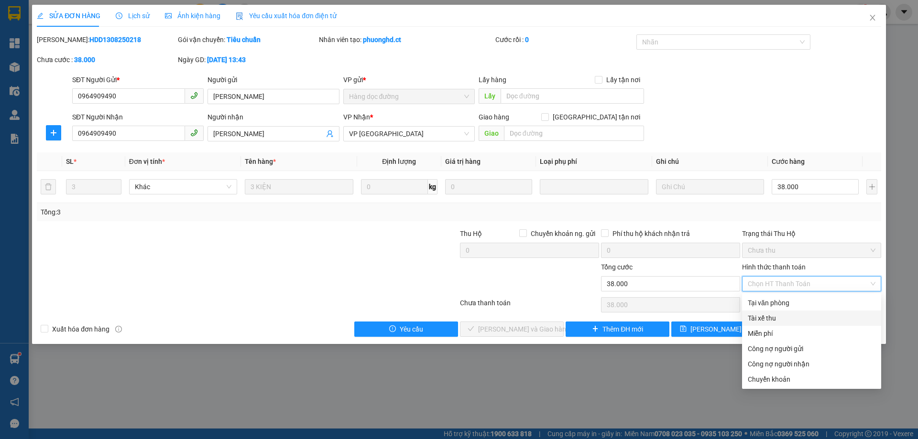
click at [770, 317] on div "Tài xế thu" at bounding box center [812, 318] width 128 height 11
type input "0"
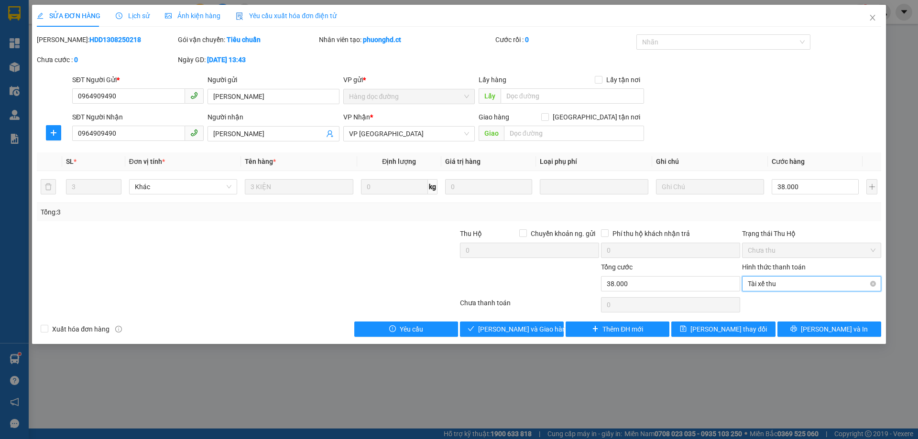
click at [796, 290] on span "Tài xế thu" at bounding box center [812, 284] width 128 height 14
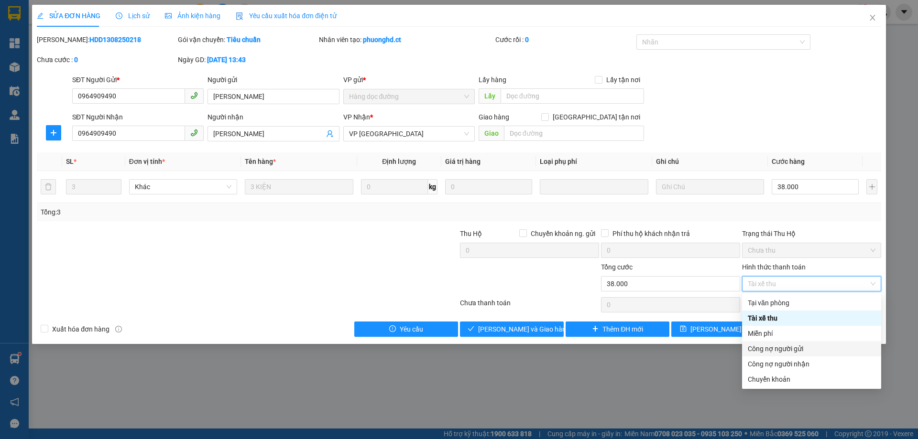
click at [767, 347] on div "Công nợ người gửi" at bounding box center [812, 349] width 128 height 11
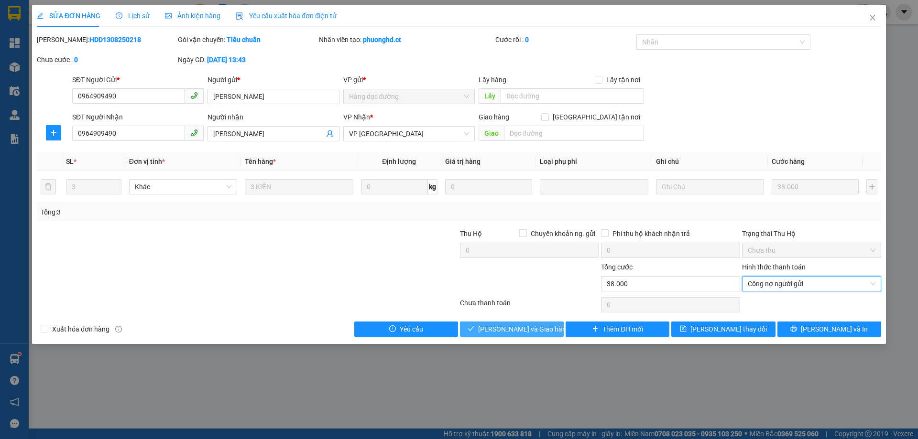
click at [512, 328] on span "[PERSON_NAME] và Giao hàng" at bounding box center [524, 329] width 92 height 11
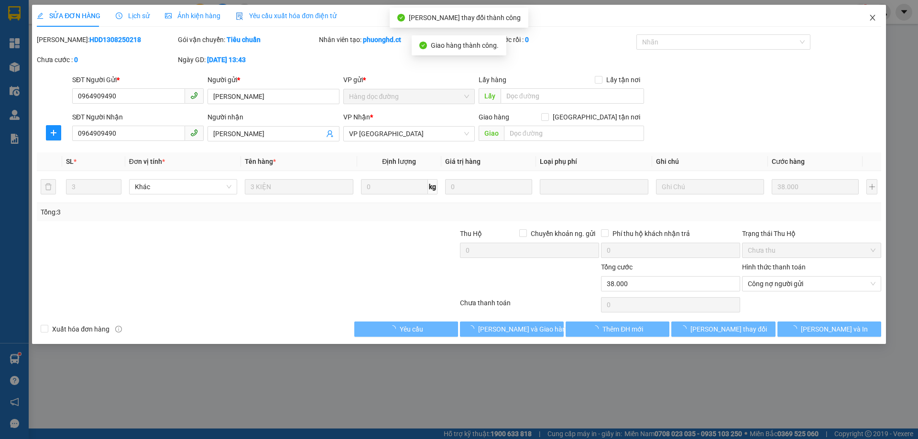
click at [868, 22] on span "Close" at bounding box center [872, 18] width 27 height 27
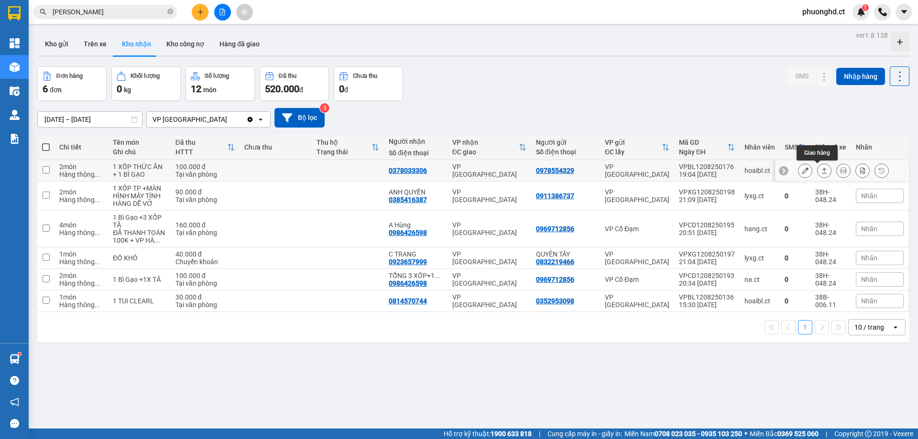
click at [821, 173] on icon at bounding box center [824, 170] width 7 height 7
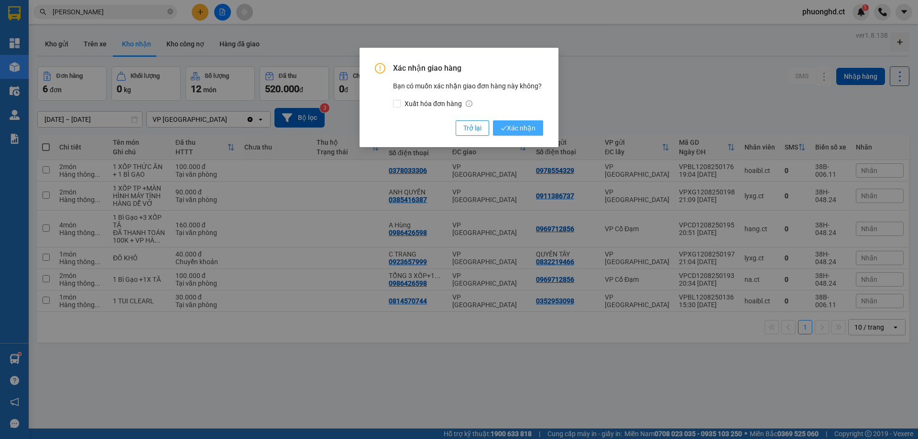
click at [512, 127] on span "Xác nhận" at bounding box center [518, 128] width 35 height 11
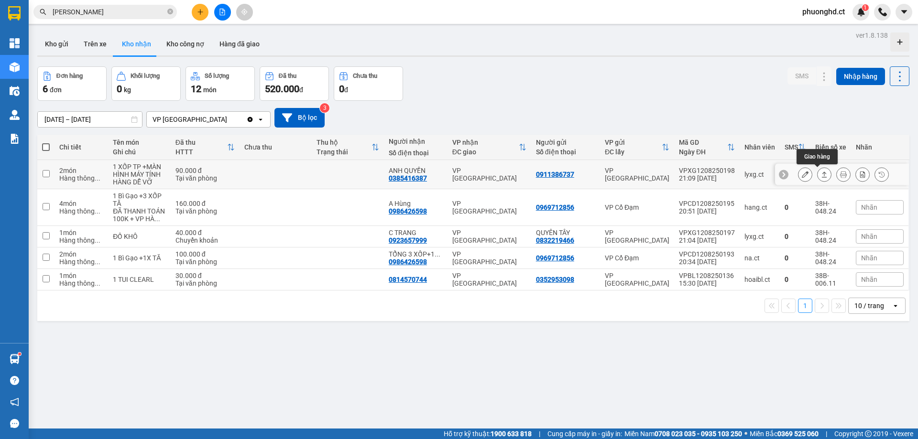
click at [818, 174] on button at bounding box center [824, 174] width 13 height 17
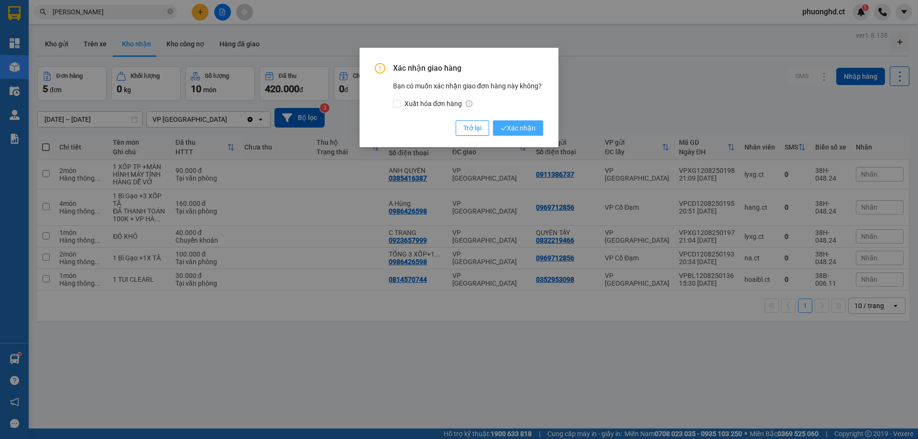
click at [513, 127] on span "Xác nhận" at bounding box center [518, 128] width 35 height 11
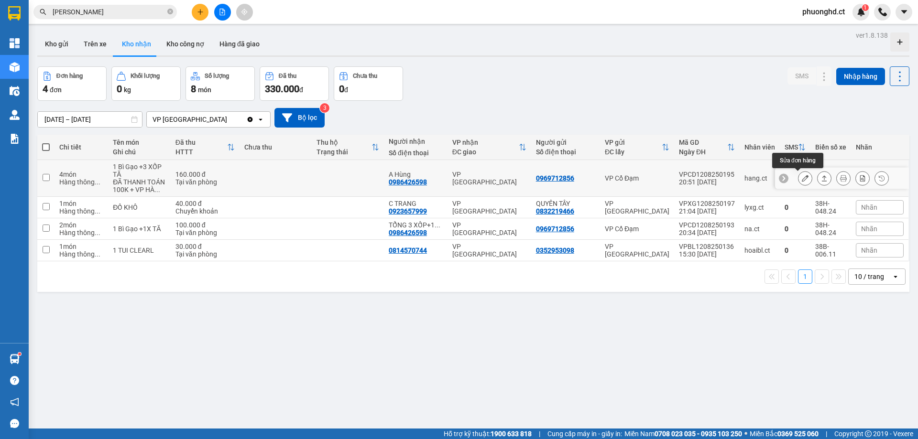
click at [798, 182] on button at bounding box center [804, 178] width 13 height 17
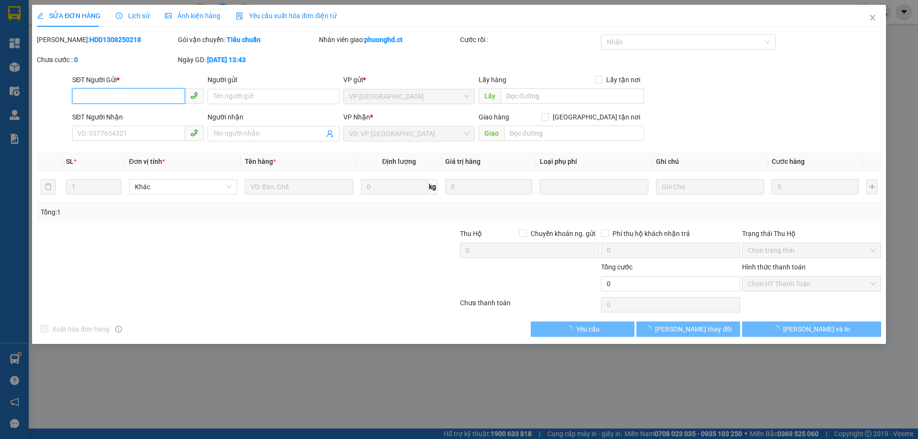
type input "0969712856"
type input "0986426598"
type input "A Hùng"
type input "160.000"
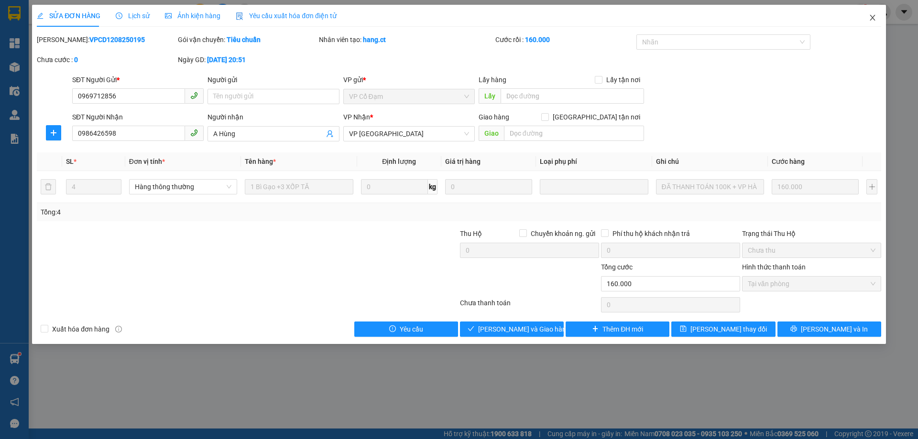
click at [870, 17] on icon "close" at bounding box center [873, 18] width 8 height 8
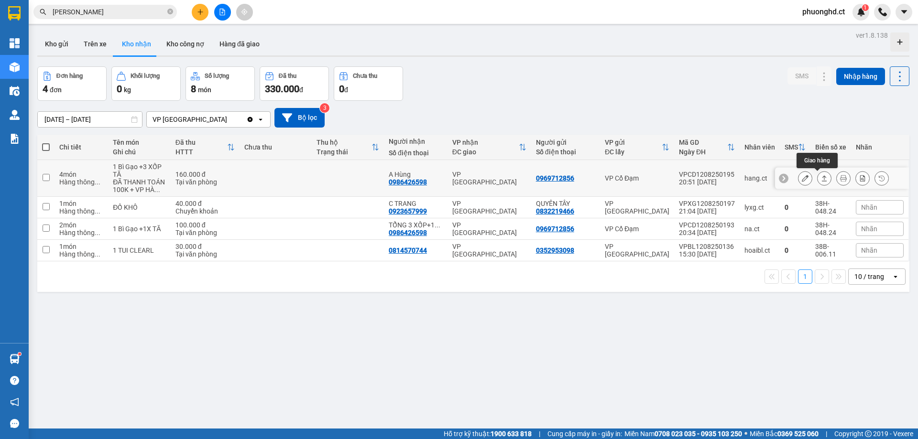
click at [818, 183] on button at bounding box center [824, 178] width 13 height 17
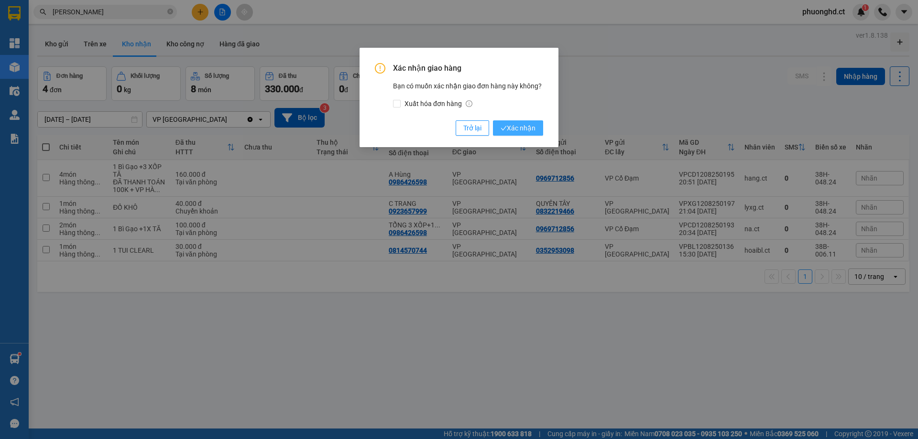
click at [538, 130] on button "Xác nhận" at bounding box center [518, 127] width 50 height 15
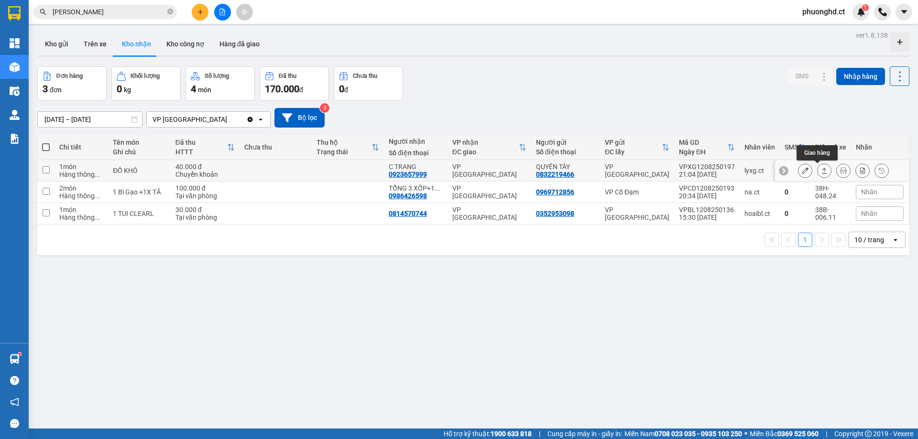
click at [821, 169] on icon at bounding box center [824, 170] width 7 height 7
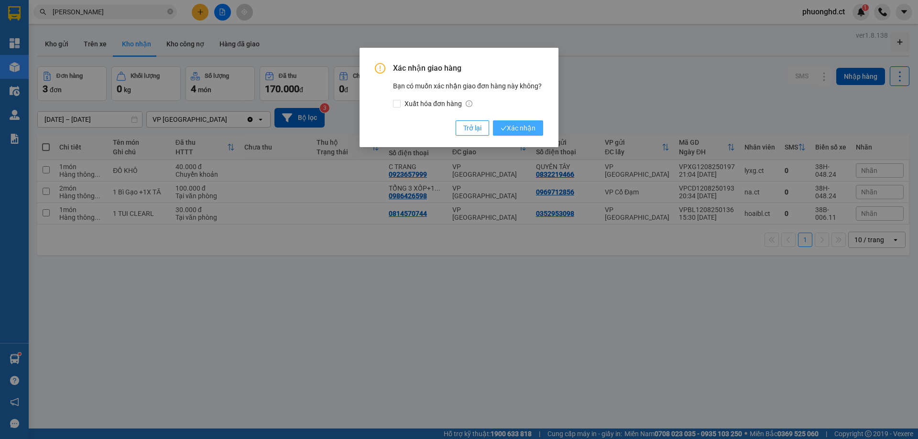
click at [507, 129] on span "Xác nhận" at bounding box center [518, 128] width 35 height 11
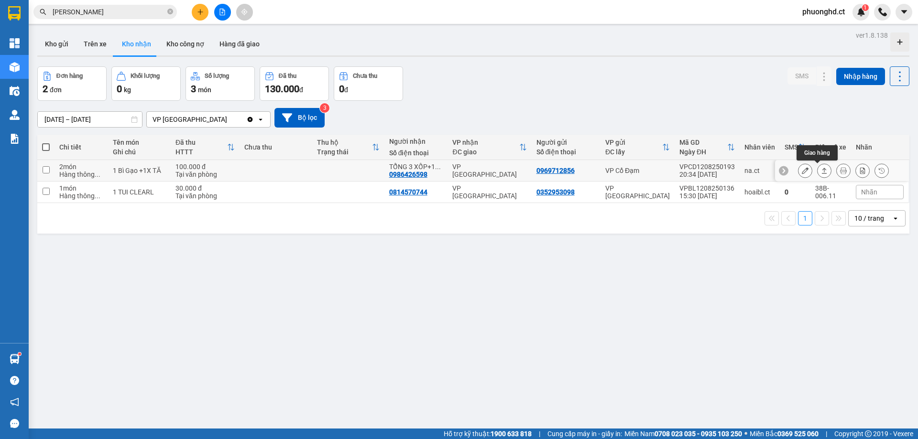
click at [821, 170] on icon at bounding box center [824, 170] width 7 height 7
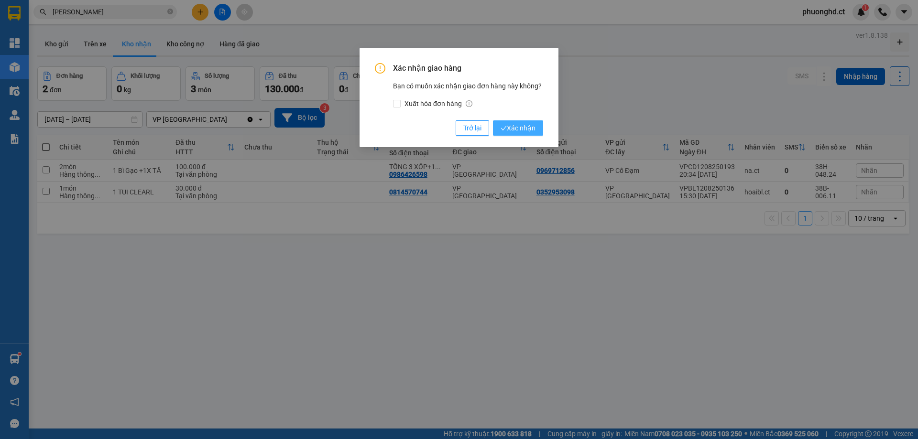
click at [515, 129] on span "Xác nhận" at bounding box center [518, 128] width 35 height 11
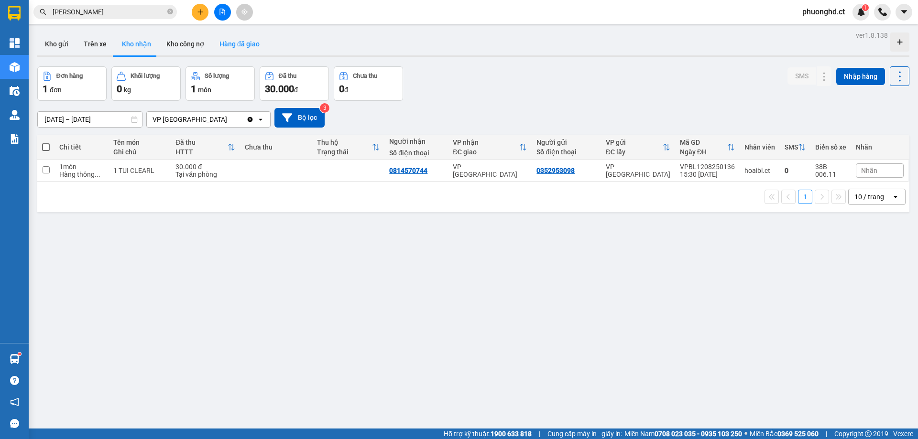
click at [257, 41] on button "Hàng đã giao" at bounding box center [239, 44] width 55 height 23
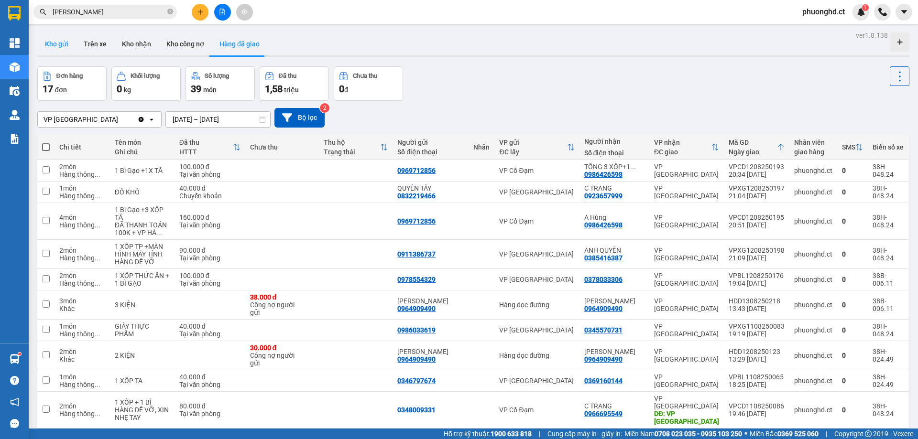
click at [66, 37] on button "Kho gửi" at bounding box center [56, 44] width 39 height 23
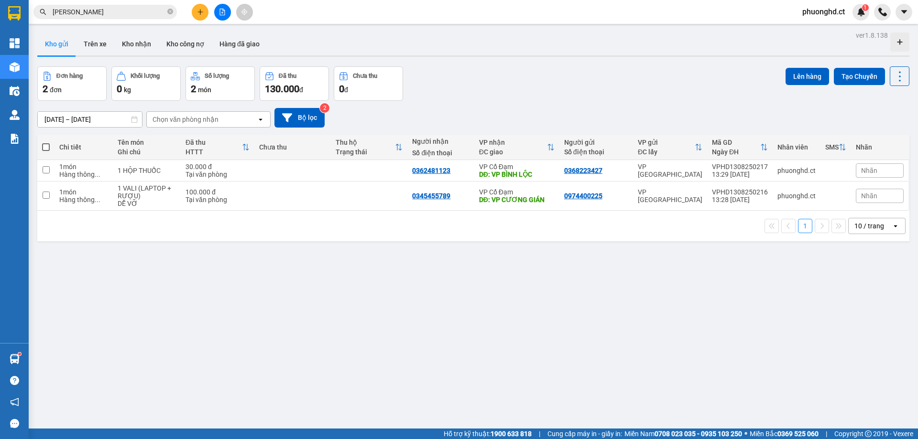
click at [809, 11] on span "phuonghd.ct" at bounding box center [824, 12] width 58 height 12
click at [810, 23] on li "Đăng xuất" at bounding box center [823, 29] width 61 height 15
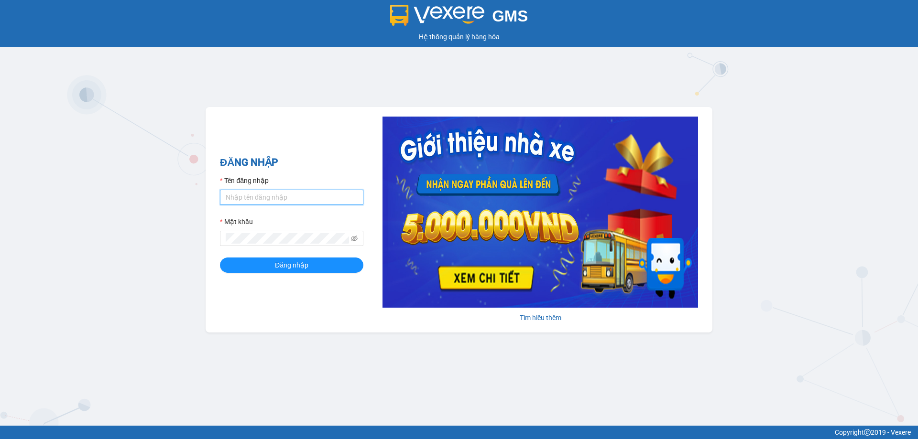
type input "phuonghd.ct"
click at [282, 275] on div "ĐĂNG NHẬP Tên đăng nhập phuonghd.ct Mật khẩu Đăng nhập" at bounding box center [291, 220] width 143 height 130
click at [299, 270] on span "Đăng nhập" at bounding box center [291, 265] width 33 height 11
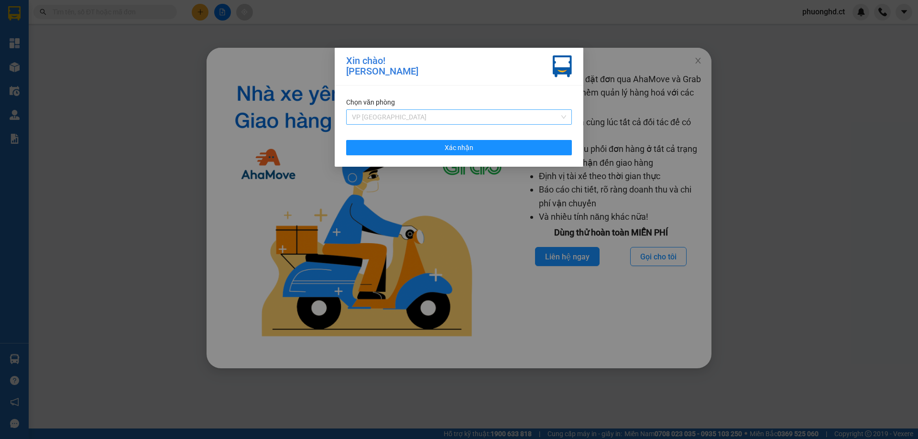
click at [435, 111] on span "VP [GEOGRAPHIC_DATA]" at bounding box center [459, 117] width 214 height 14
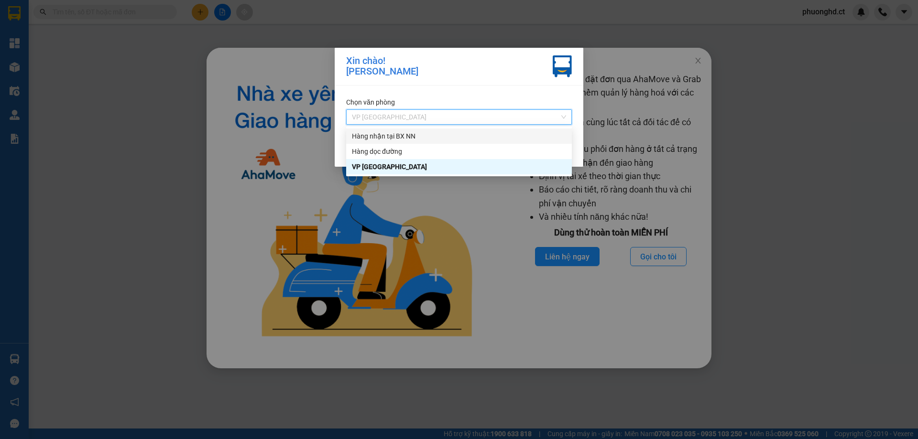
click at [431, 132] on div "Hàng nhận tại BX NN" at bounding box center [459, 136] width 214 height 11
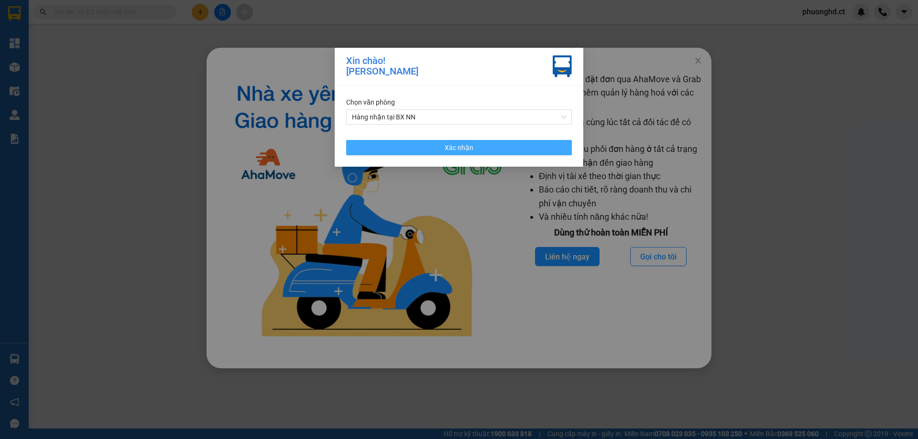
click at [428, 143] on button "Xác nhận" at bounding box center [459, 147] width 226 height 15
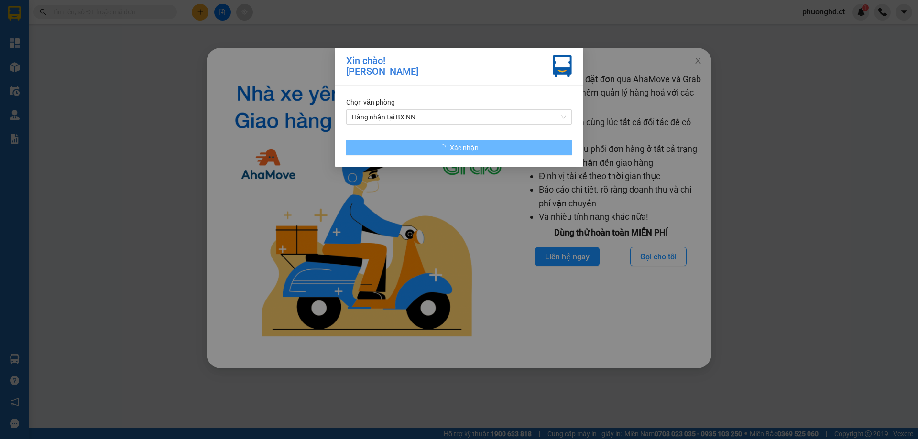
click at [476, 230] on div "Xin chào! Đặng Minh Phương Chọn văn phòng Hàng nhận tại BX NN Xác nhận" at bounding box center [459, 219] width 918 height 439
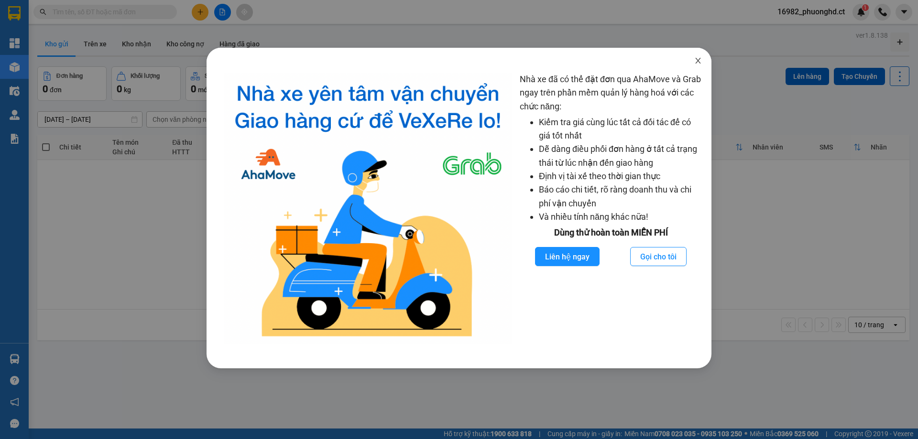
click at [697, 60] on icon "close" at bounding box center [697, 61] width 5 height 6
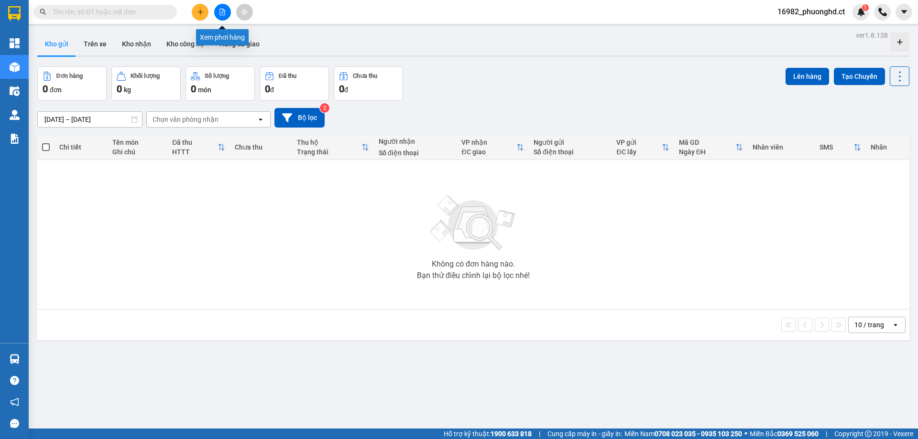
click at [221, 19] on button at bounding box center [222, 12] width 17 height 17
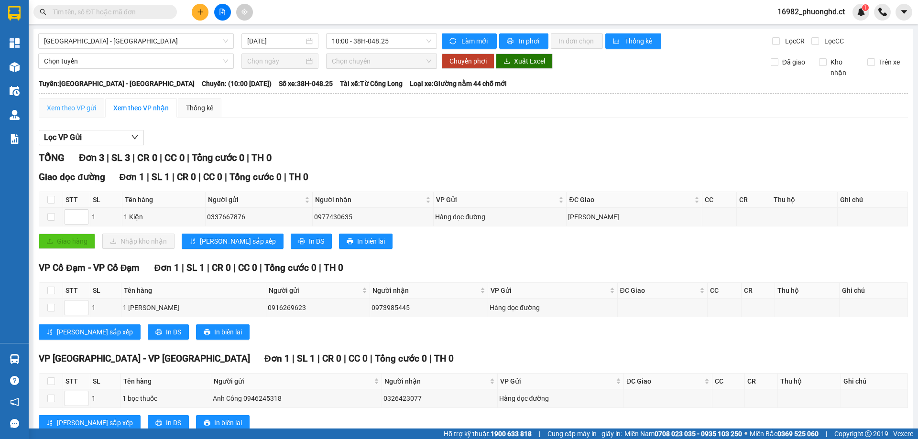
click at [66, 100] on div "Xem theo VP gửi" at bounding box center [71, 107] width 65 height 19
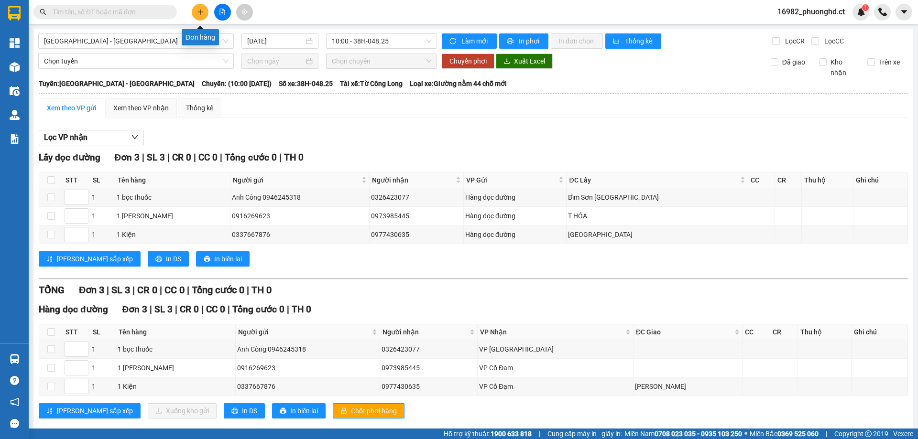
click at [196, 14] on button at bounding box center [200, 12] width 17 height 17
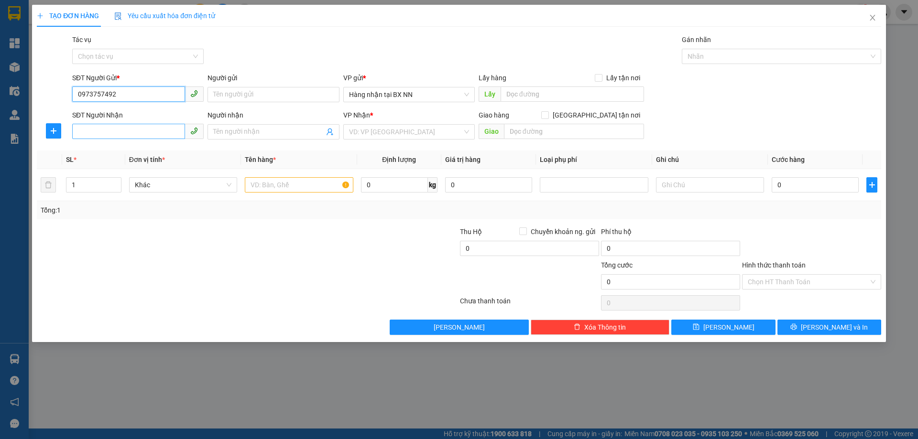
type input "0973757492"
click at [138, 135] on input "SĐT Người Nhận" at bounding box center [128, 131] width 113 height 15
type input "0325716237"
click at [396, 121] on div "VP Nhận *" at bounding box center [408, 117] width 131 height 14
click at [395, 133] on input "search" at bounding box center [405, 132] width 113 height 14
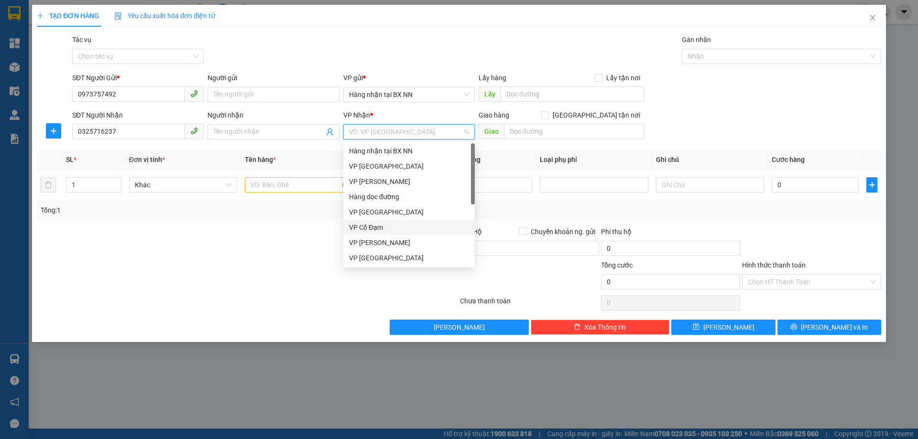
click at [396, 228] on div "VP Cổ Đạm" at bounding box center [409, 227] width 120 height 11
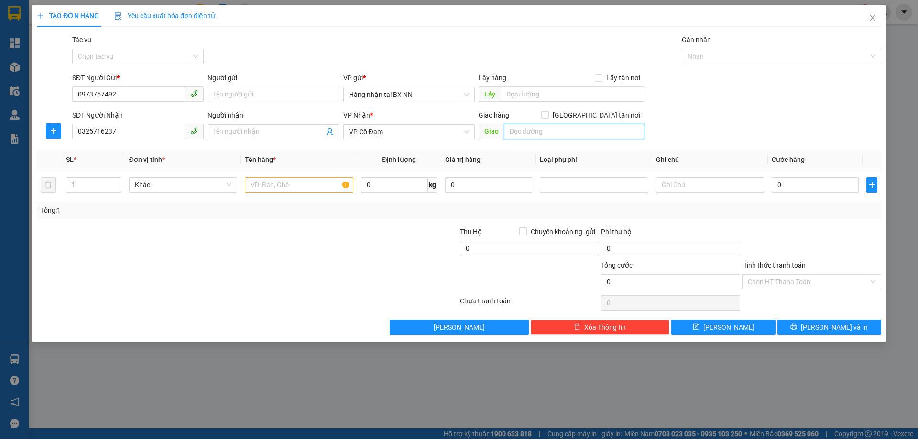
click at [534, 130] on input "text" at bounding box center [574, 131] width 140 height 15
type input "XUÂN THÀNH"
type input "2"
click at [116, 183] on icon "up" at bounding box center [115, 182] width 3 height 3
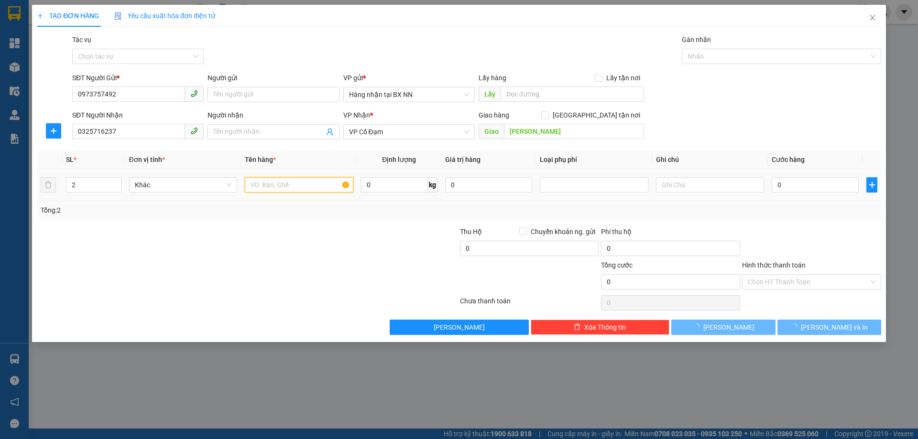
click at [286, 182] on input "text" at bounding box center [299, 184] width 108 height 15
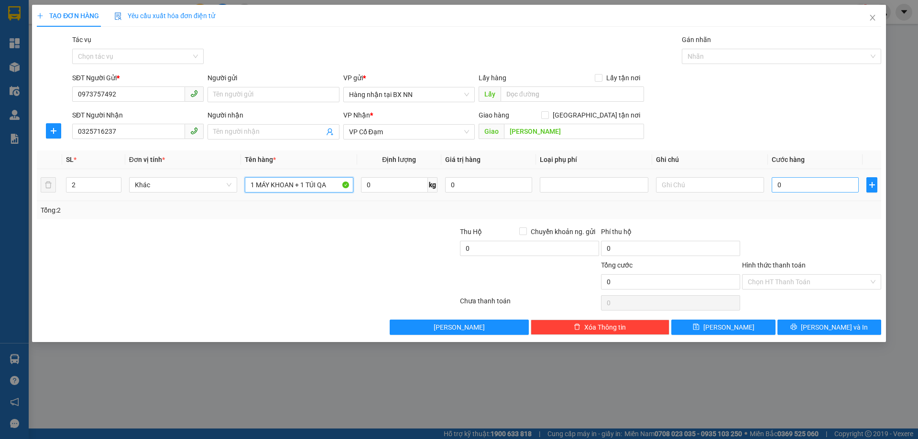
type input "1 MÁY KHOAN + 1 TÚI QA"
click at [812, 190] on input "0" at bounding box center [815, 184] width 87 height 15
type input "10"
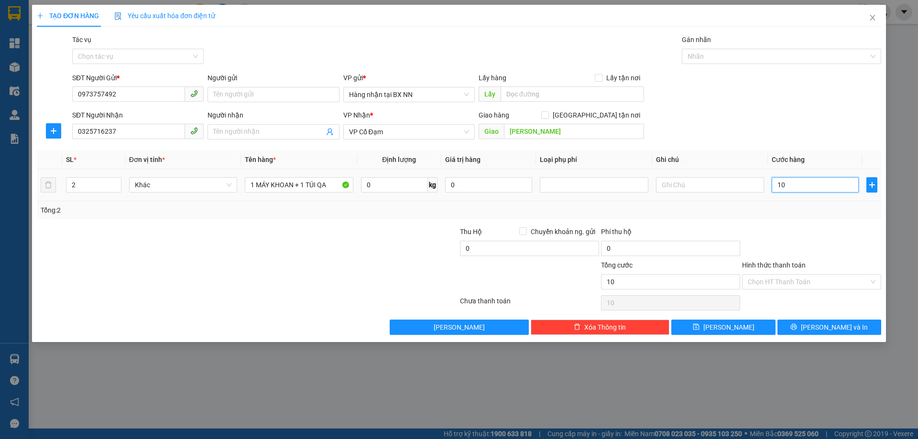
type input "100"
click at [862, 231] on div at bounding box center [811, 243] width 141 height 33
type input "100.000"
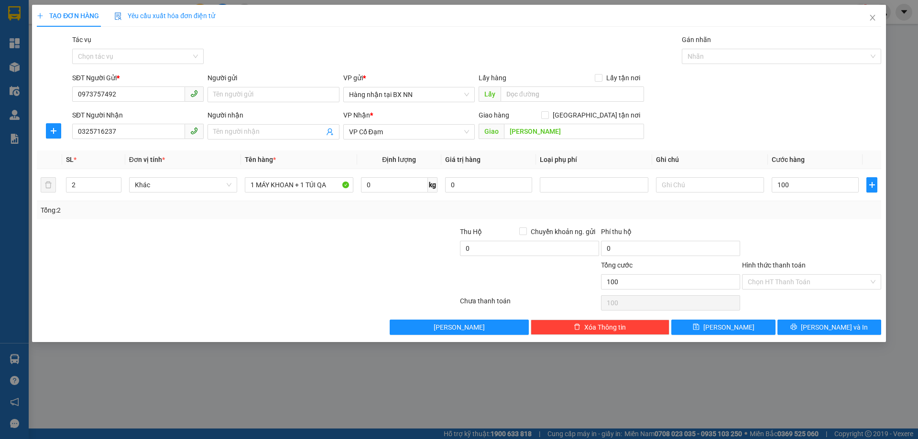
type input "100.000"
click at [104, 57] on input "Tác vụ" at bounding box center [134, 56] width 113 height 14
click at [99, 82] on div "Nhập hàng lên xe" at bounding box center [137, 75] width 131 height 15
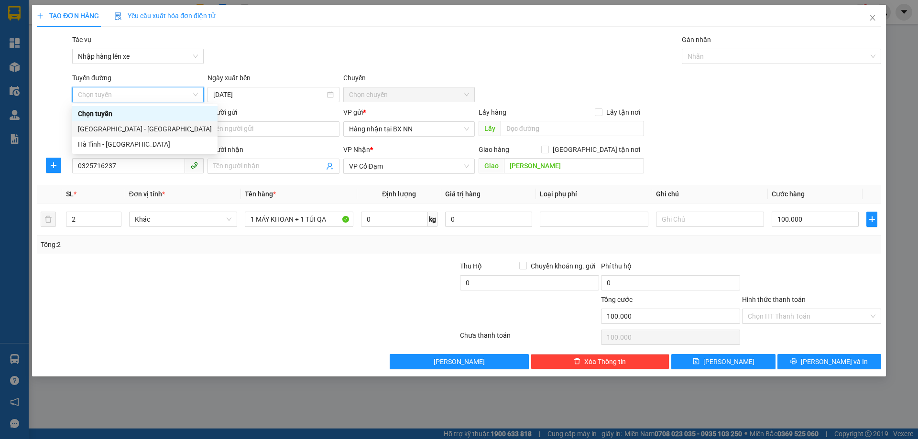
click at [151, 122] on div "[GEOGRAPHIC_DATA] - [GEOGRAPHIC_DATA]" at bounding box center [144, 128] width 145 height 15
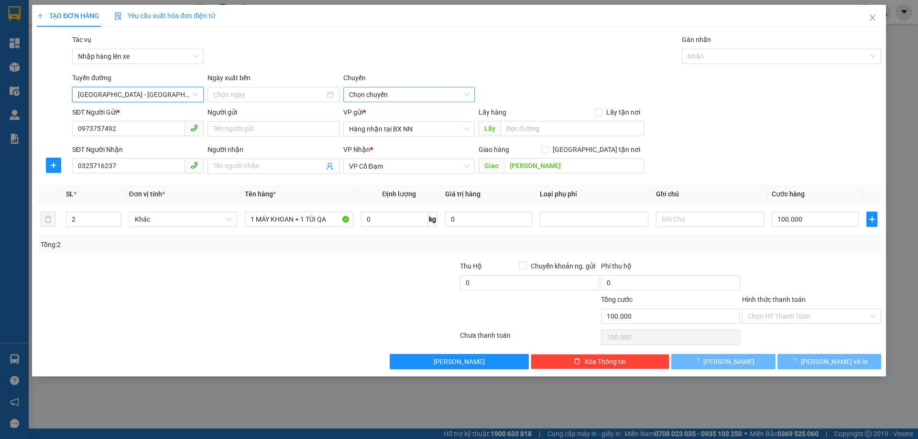
click at [395, 93] on span "Chọn chuyến" at bounding box center [409, 94] width 120 height 14
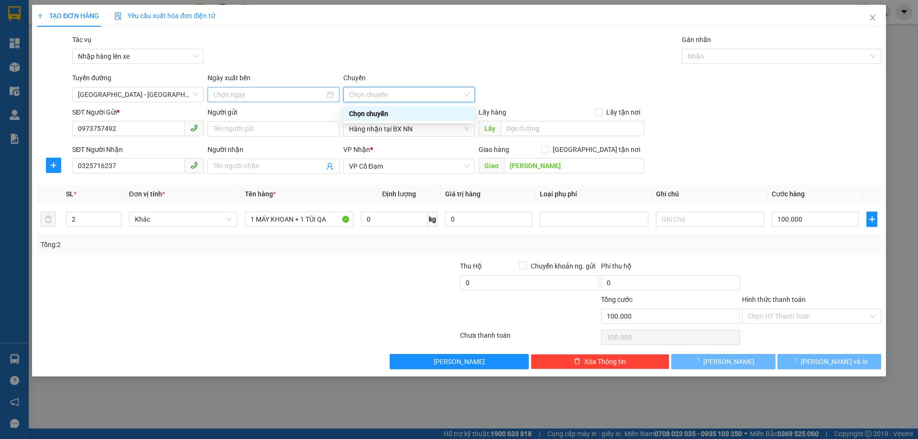
type input "[DATE]"
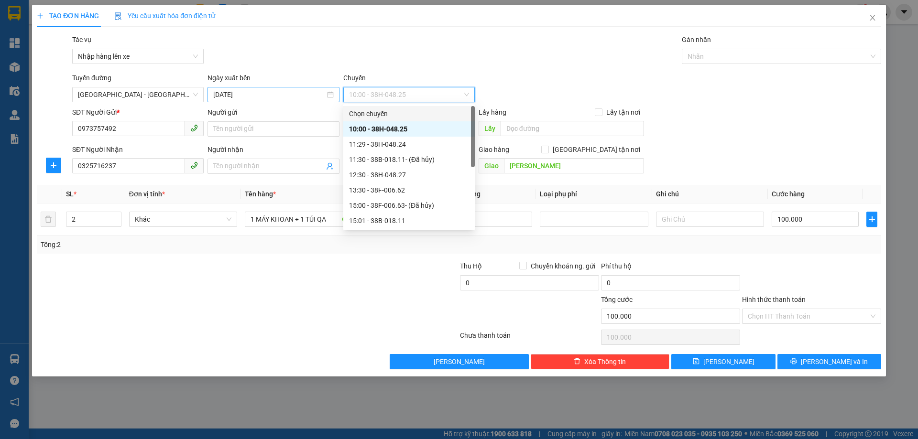
click at [271, 92] on input "[DATE]" at bounding box center [268, 94] width 111 height 11
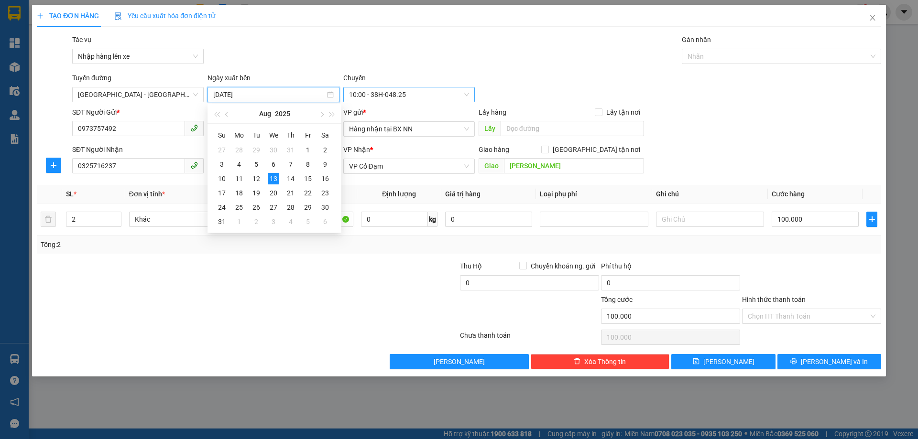
click at [406, 92] on span "10:00 - 38H-048.25" at bounding box center [409, 94] width 120 height 14
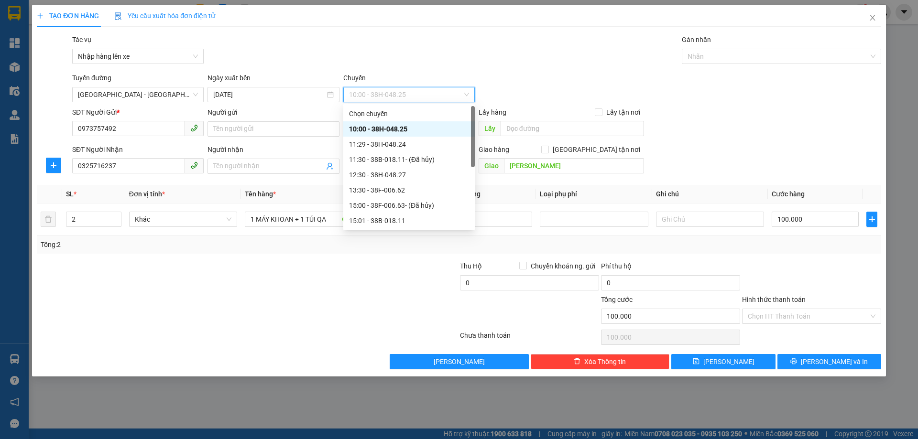
click at [709, 116] on div "SĐT Người Gửi * 0973757492 Người gửi Tên người gửi VP gửi * Hàng nhận tại BX NN…" at bounding box center [476, 123] width 813 height 33
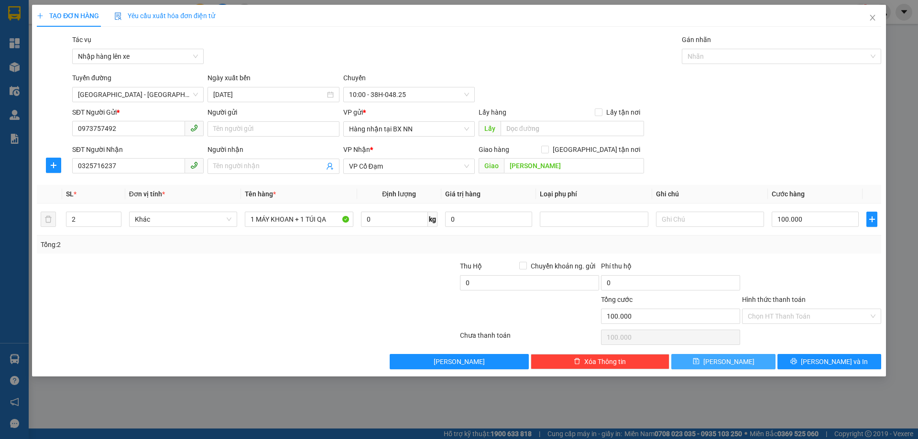
click at [722, 365] on button "[PERSON_NAME]" at bounding box center [723, 361] width 104 height 15
click at [872, 21] on icon "close" at bounding box center [873, 18] width 8 height 8
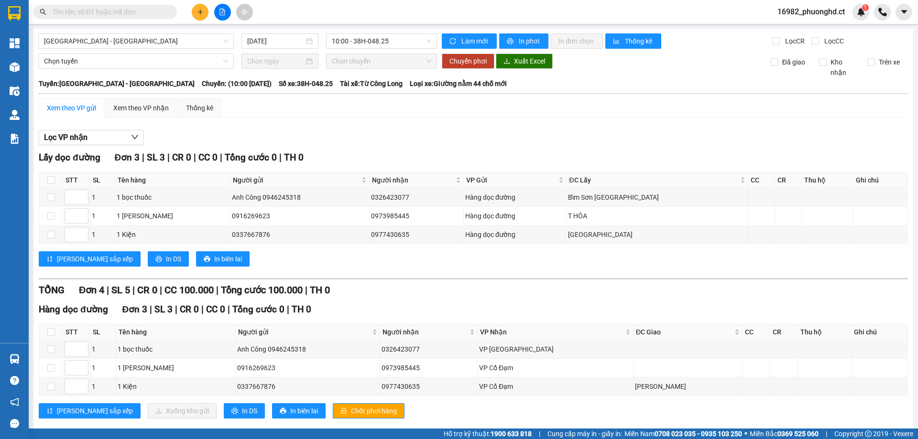
click at [813, 15] on span "16982_phuonghd.ct" at bounding box center [811, 12] width 83 height 12
click at [811, 28] on span "Đăng xuất" at bounding box center [815, 29] width 63 height 11
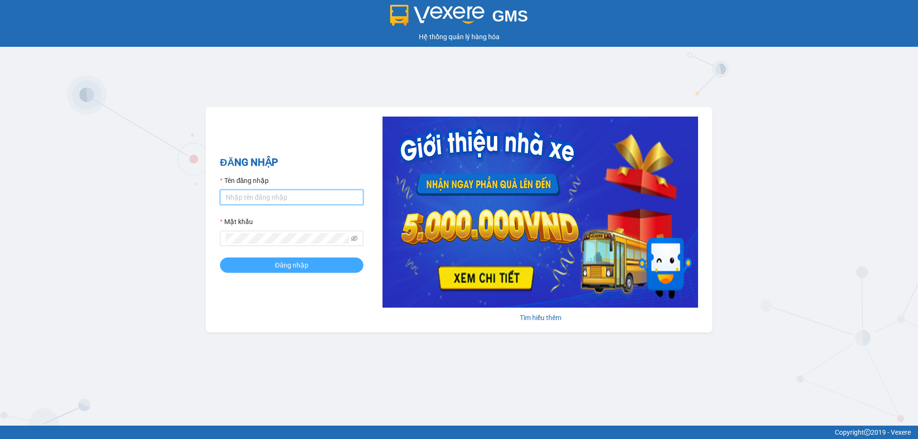
type input "phuonghd.ct"
click at [282, 270] on span "Đăng nhập" at bounding box center [291, 265] width 33 height 11
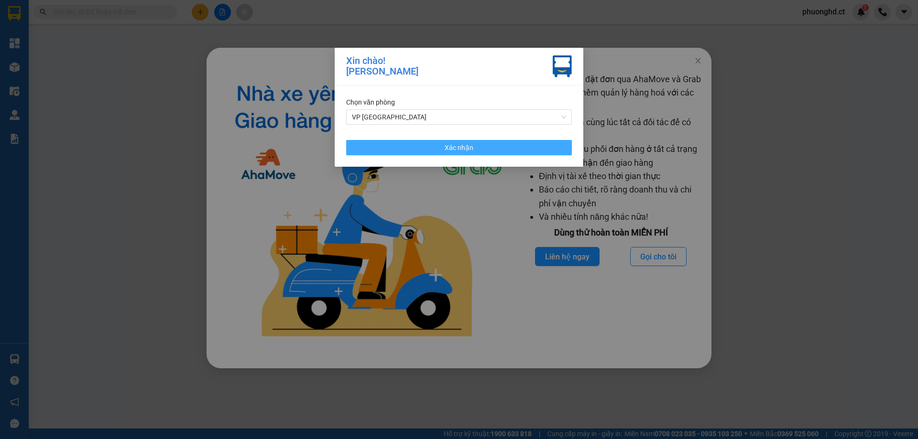
click at [436, 152] on button "Xác nhận" at bounding box center [459, 147] width 226 height 15
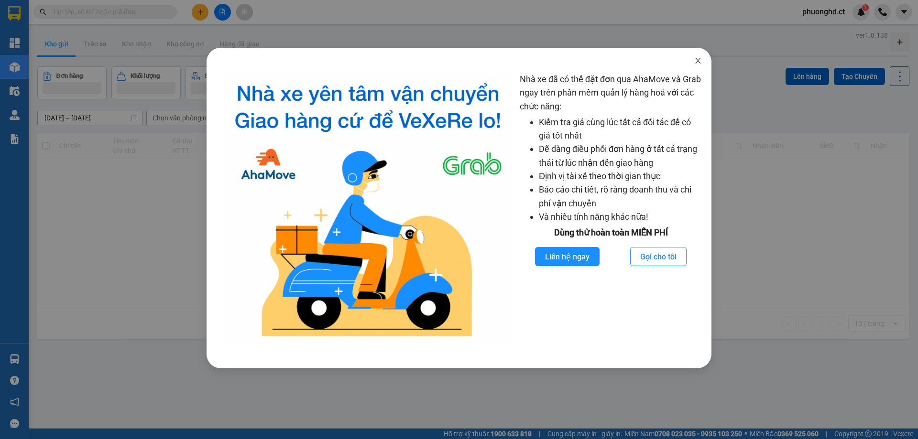
click at [693, 60] on span "Close" at bounding box center [698, 61] width 27 height 27
